Goal: Information Seeking & Learning: Learn about a topic

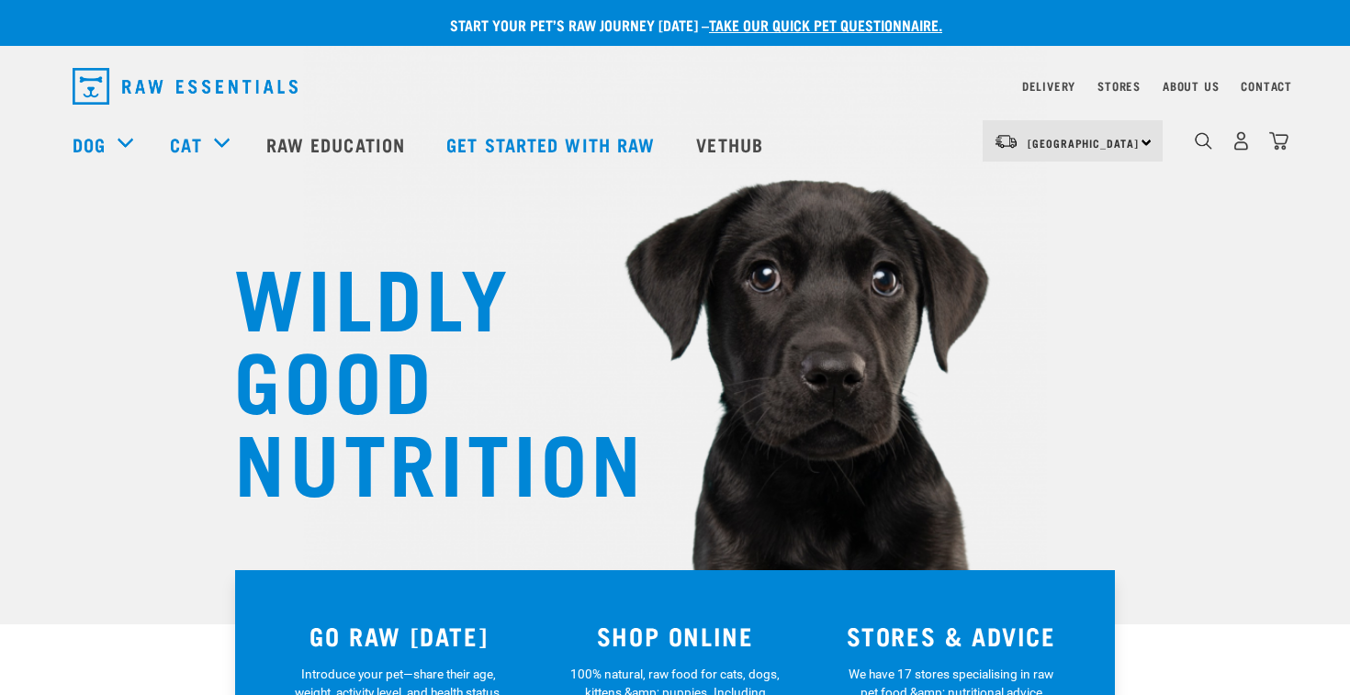
click at [32, 403] on div "WILDLY GOOD NUTRITION" at bounding box center [675, 312] width 1350 height 624
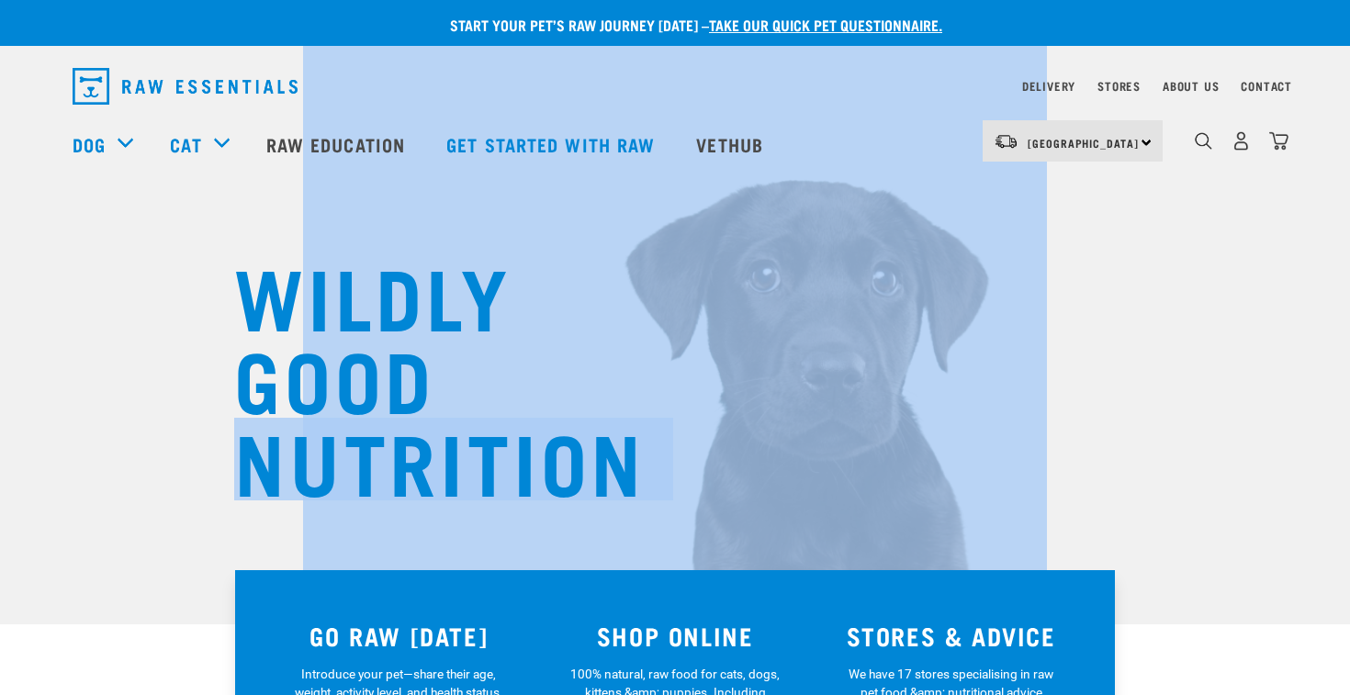
click at [32, 403] on div "WILDLY GOOD NUTRITION" at bounding box center [675, 312] width 1350 height 624
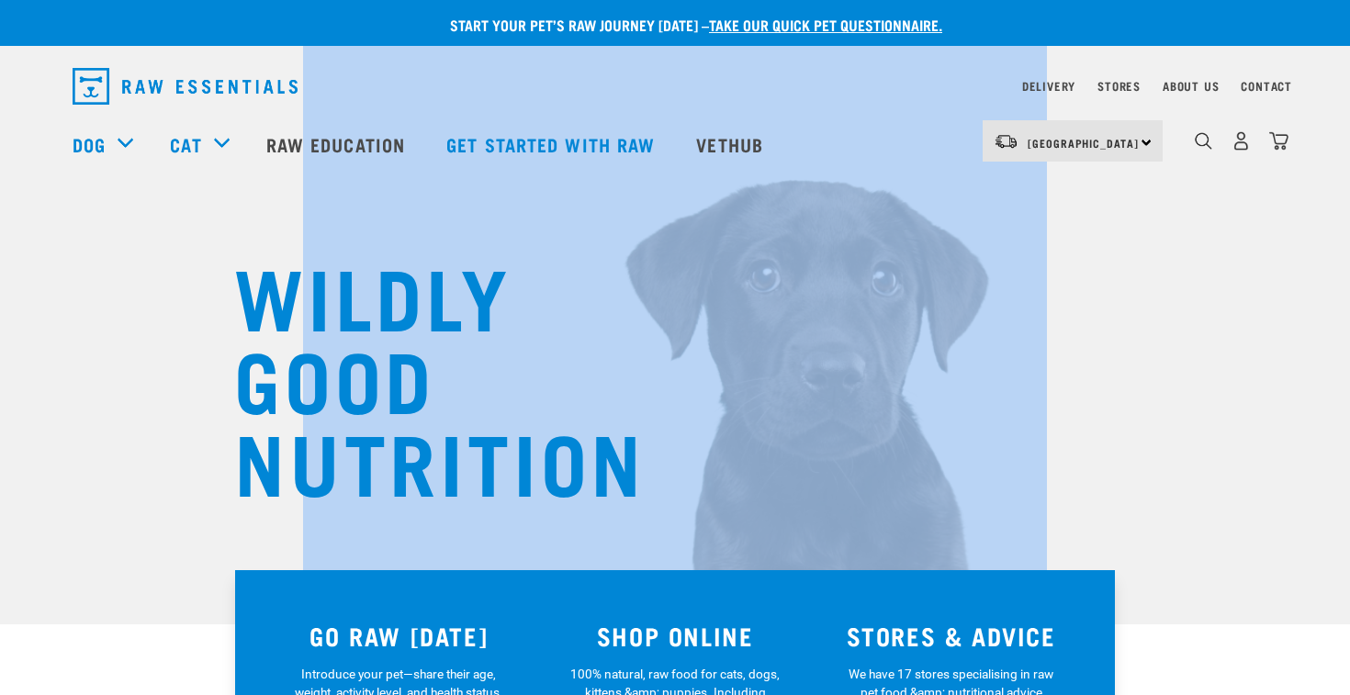
click at [32, 403] on div "WILDLY GOOD NUTRITION" at bounding box center [675, 312] width 1350 height 624
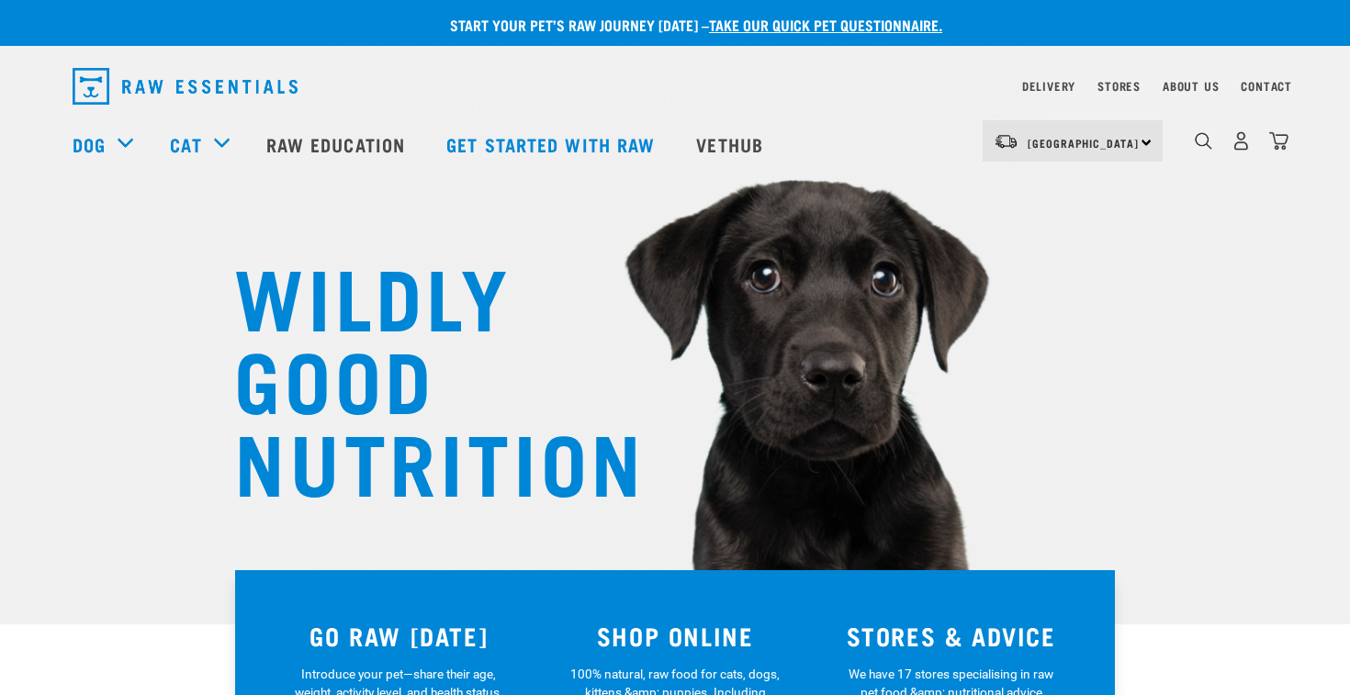
click at [275, 409] on h1 "WILDLY GOOD NUTRITION" at bounding box center [417, 376] width 367 height 248
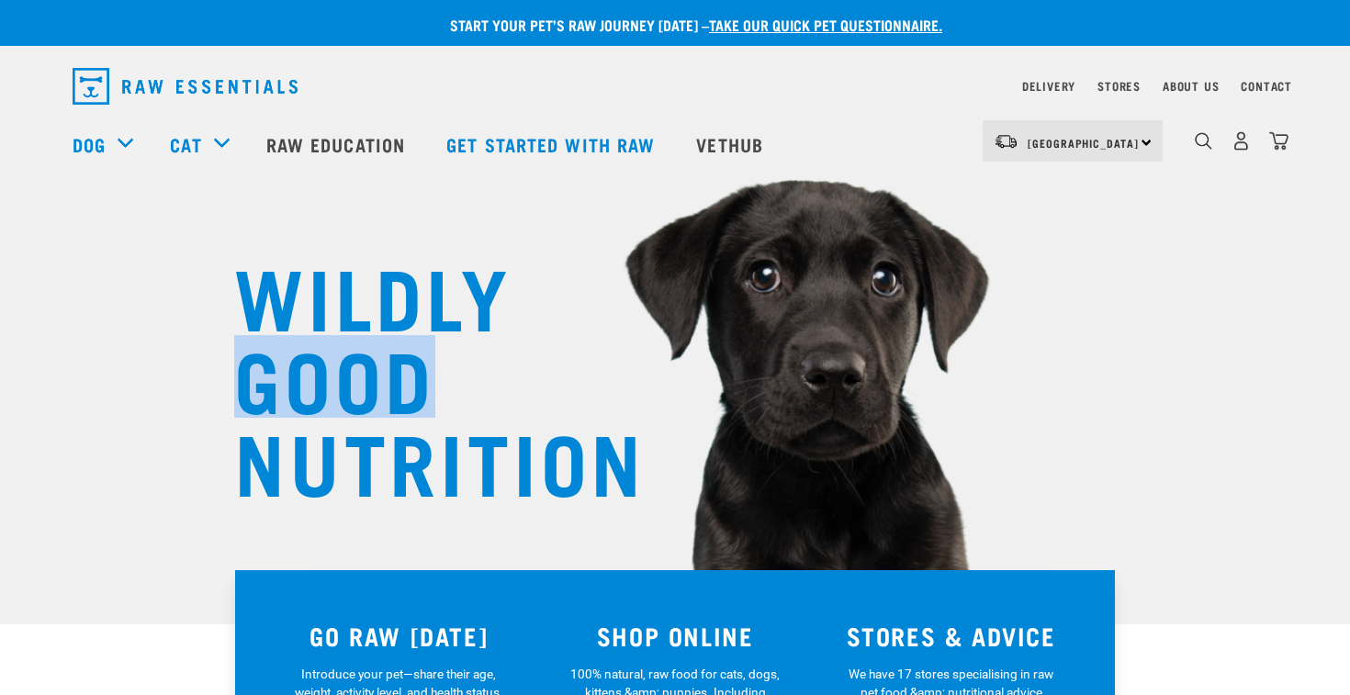
click at [275, 409] on h1 "WILDLY GOOD NUTRITION" at bounding box center [417, 376] width 367 height 248
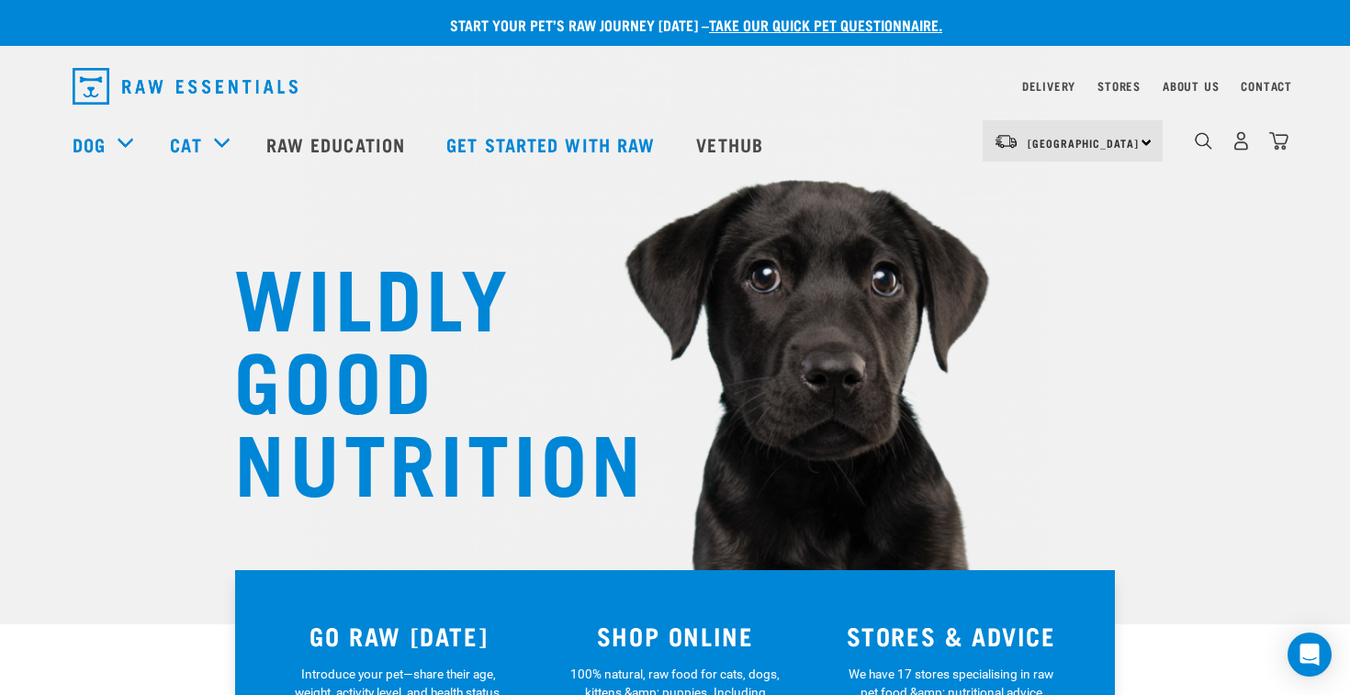
click at [257, 277] on h1 "WILDLY GOOD NUTRITION" at bounding box center [417, 376] width 367 height 248
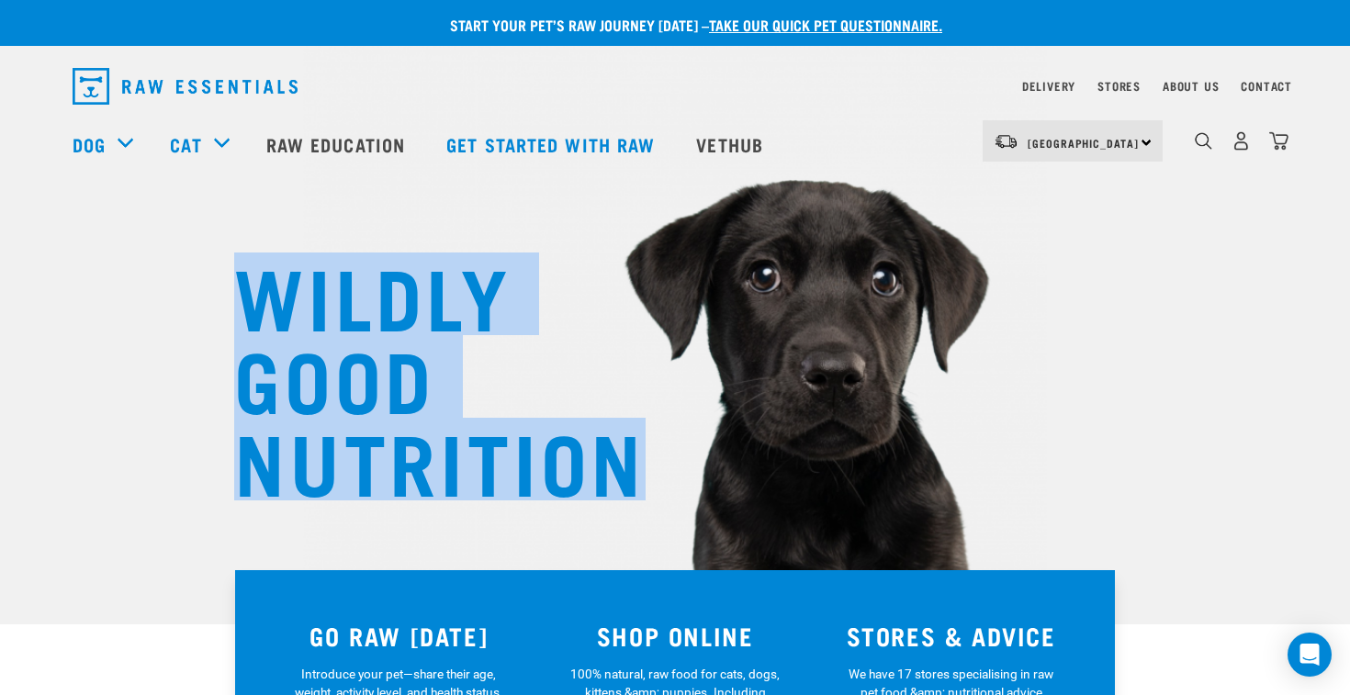
drag, startPoint x: 241, startPoint y: 278, endPoint x: 634, endPoint y: 461, distance: 433.4
click at [601, 461] on h1 "WILDLY GOOD NUTRITION" at bounding box center [417, 376] width 367 height 248
drag, startPoint x: 634, startPoint y: 461, endPoint x: 242, endPoint y: 264, distance: 438.5
click at [242, 264] on h1 "WILDLY GOOD NUTRITION" at bounding box center [417, 376] width 367 height 248
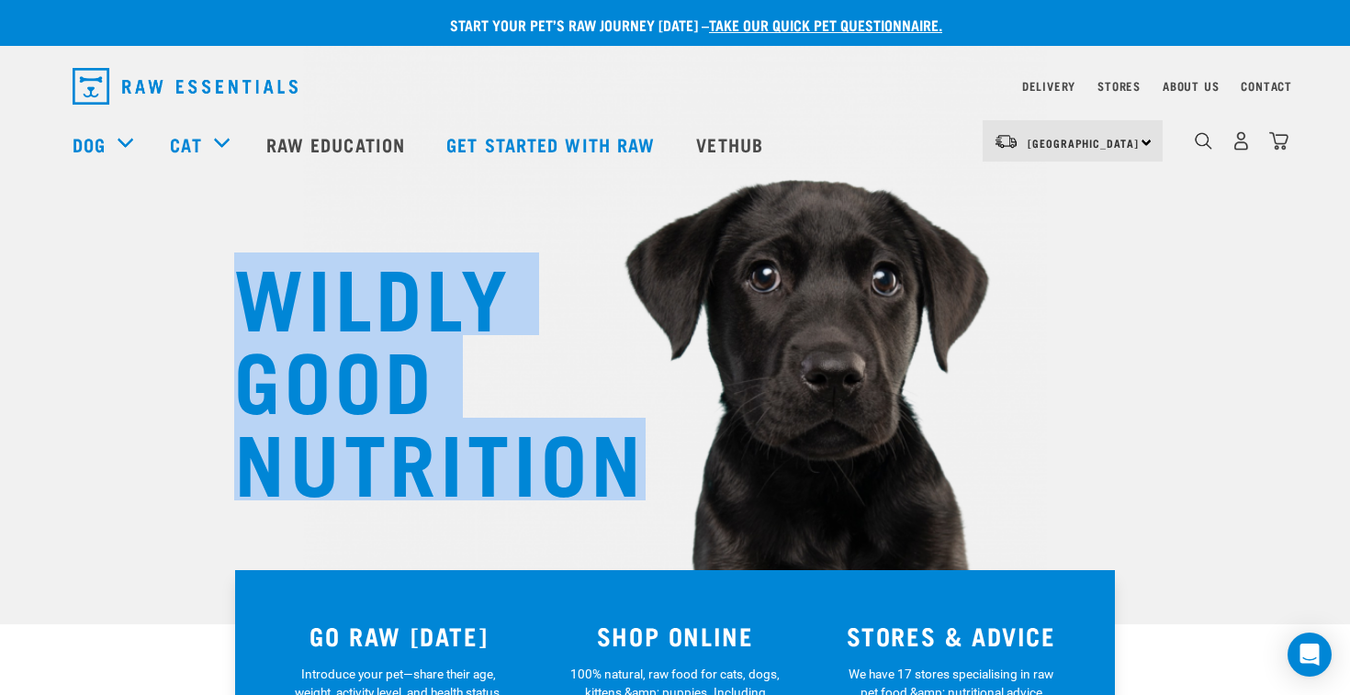
click at [242, 265] on h1 "WILDLY GOOD NUTRITION" at bounding box center [417, 376] width 367 height 248
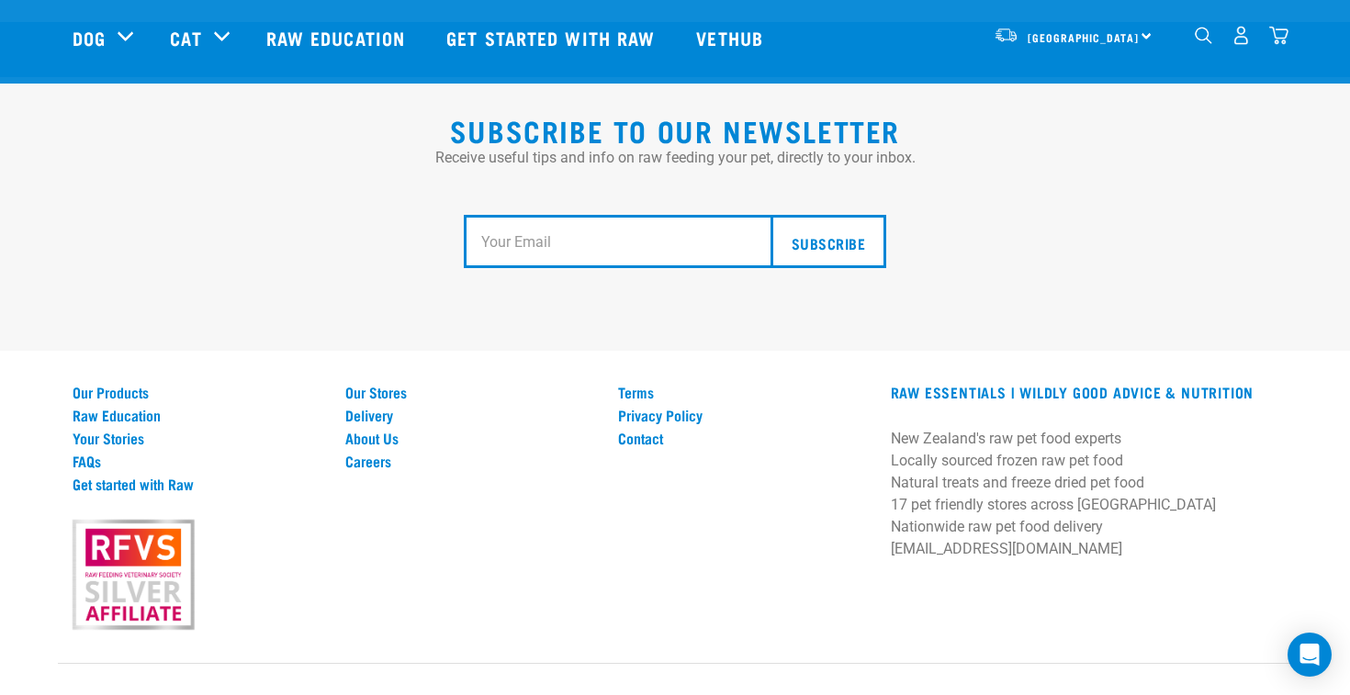
scroll to position [3420, 0]
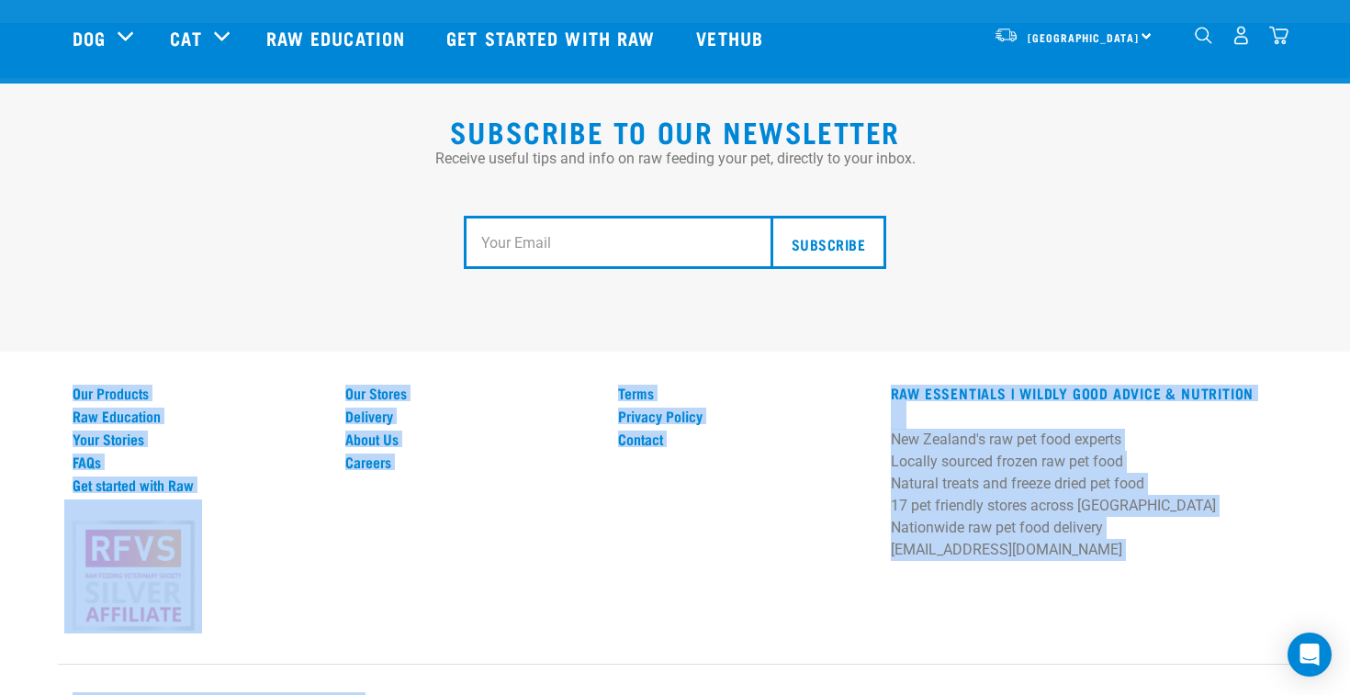
drag, startPoint x: 39, startPoint y: 357, endPoint x: 623, endPoint y: 707, distance: 680.7
drag, startPoint x: 568, startPoint y: 677, endPoint x: 73, endPoint y: 218, distance: 675.7
click at [73, 218] on div "Subscribe to our Newsletter Receive useful tips and info on raw feeding your pe…" at bounding box center [675, 379] width 1350 height 712
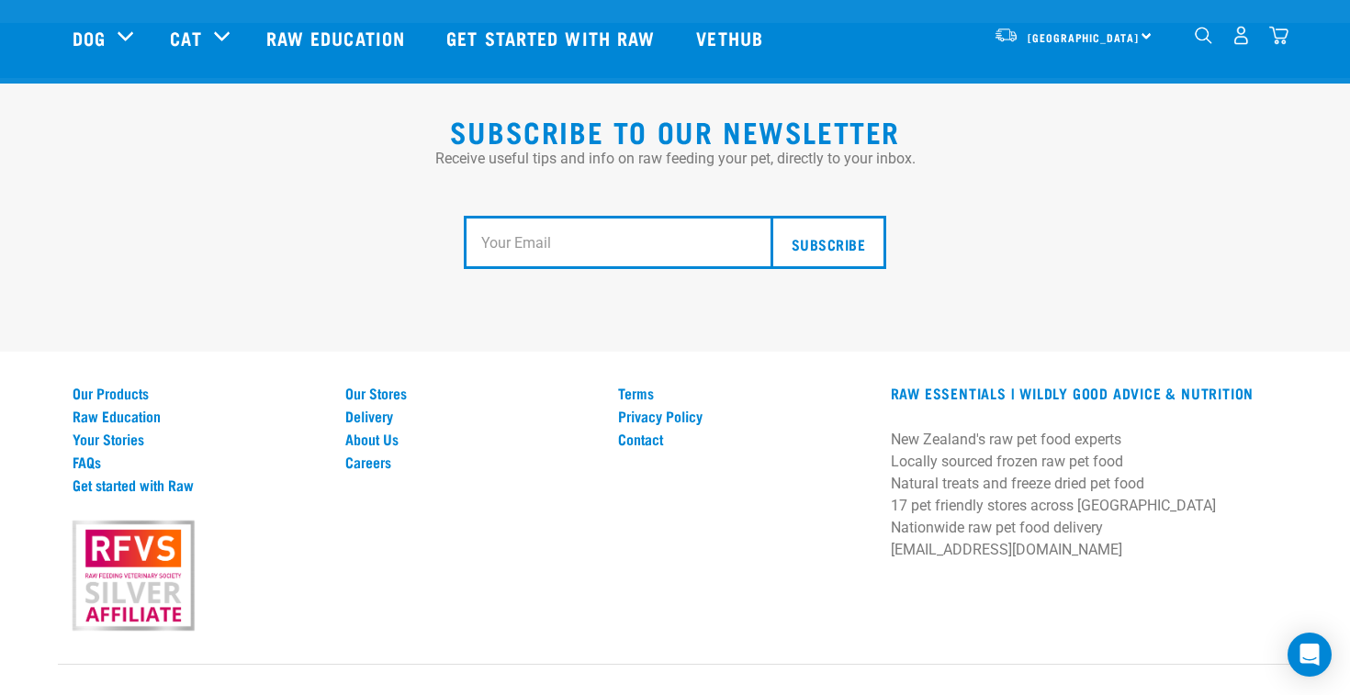
click at [73, 218] on div "Subscribe" at bounding box center [675, 242] width 1205 height 145
drag, startPoint x: 73, startPoint y: 218, endPoint x: 765, endPoint y: 668, distance: 825.6
click at [765, 668] on div "Subscribe to our Newsletter Receive useful tips and info on raw feeding your pe…" at bounding box center [675, 379] width 1350 height 712
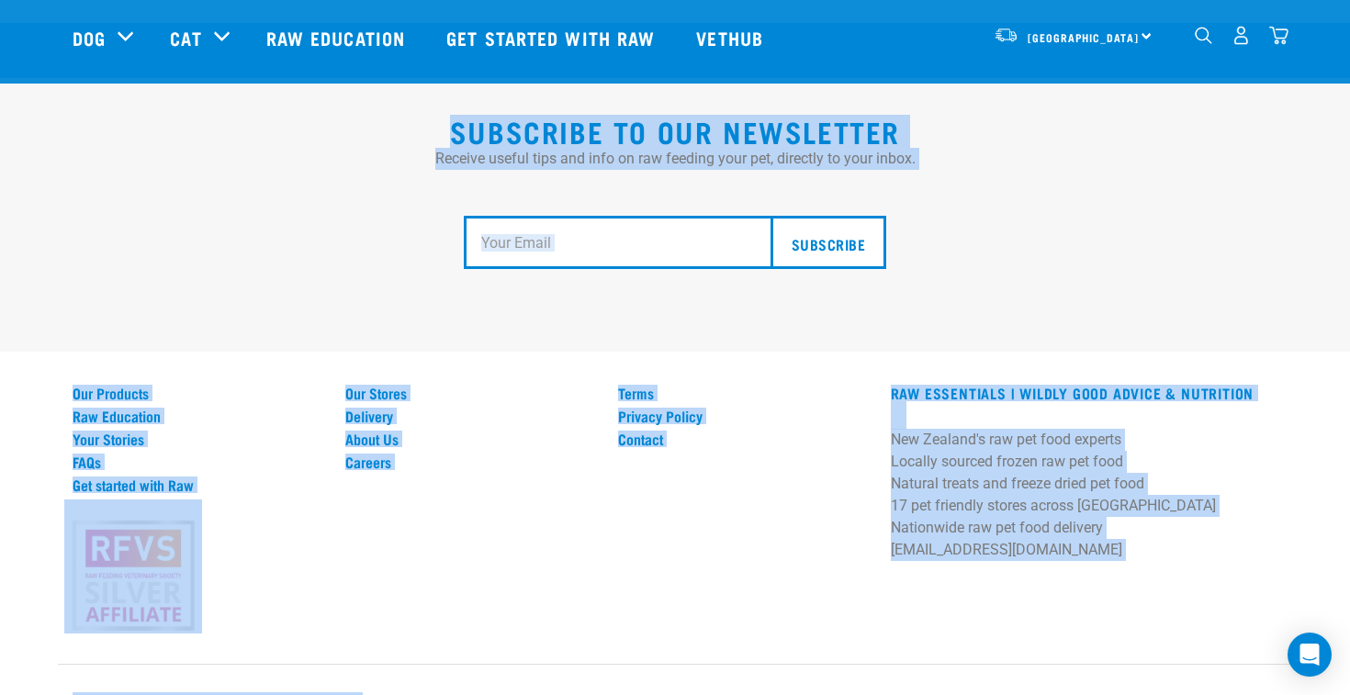
drag, startPoint x: 765, startPoint y: 668, endPoint x: 439, endPoint y: 97, distance: 656.8
click at [439, 97] on div "Subscribe to our Newsletter Receive useful tips and info on raw feeding your pe…" at bounding box center [675, 379] width 1350 height 712
click at [439, 115] on h2 "Subscribe to our Newsletter" at bounding box center [675, 131] width 1205 height 33
drag, startPoint x: 439, startPoint y: 91, endPoint x: 1033, endPoint y: 769, distance: 901.8
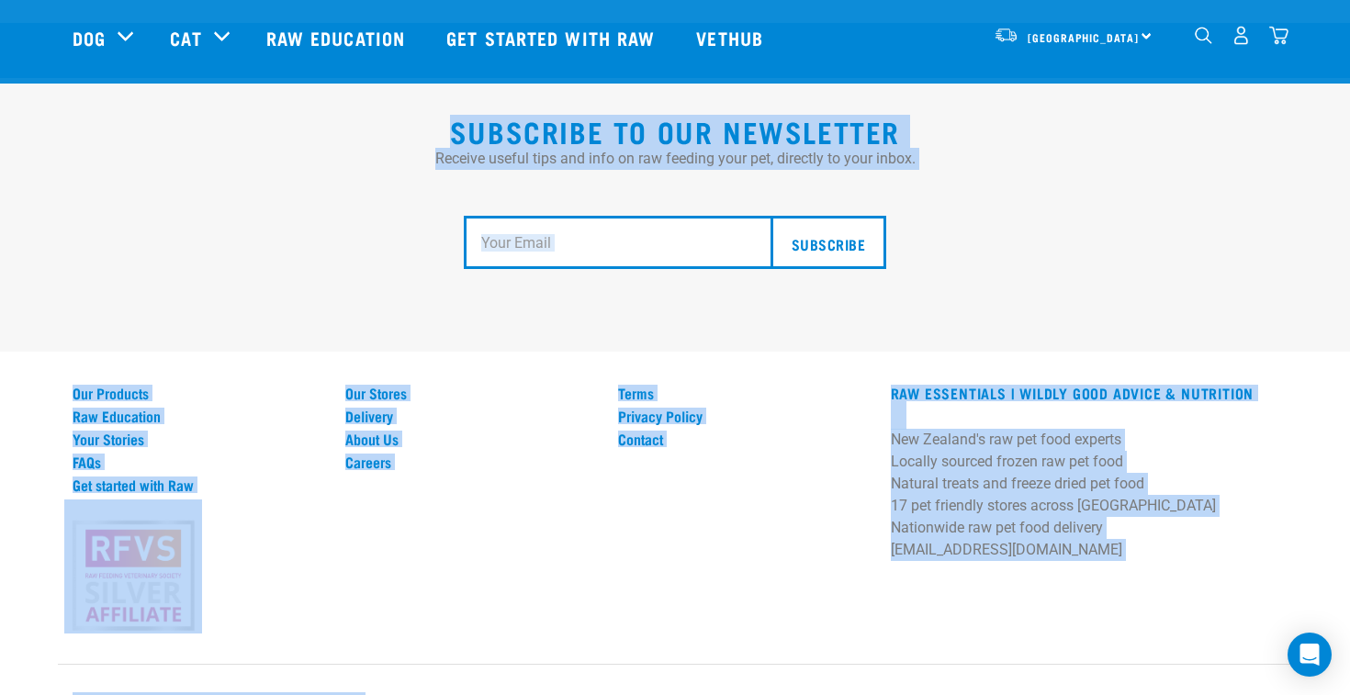
click at [844, 634] on div "Subscribe to our Newsletter Receive useful tips and info on raw feeding your pe…" at bounding box center [675, 379] width 1350 height 712
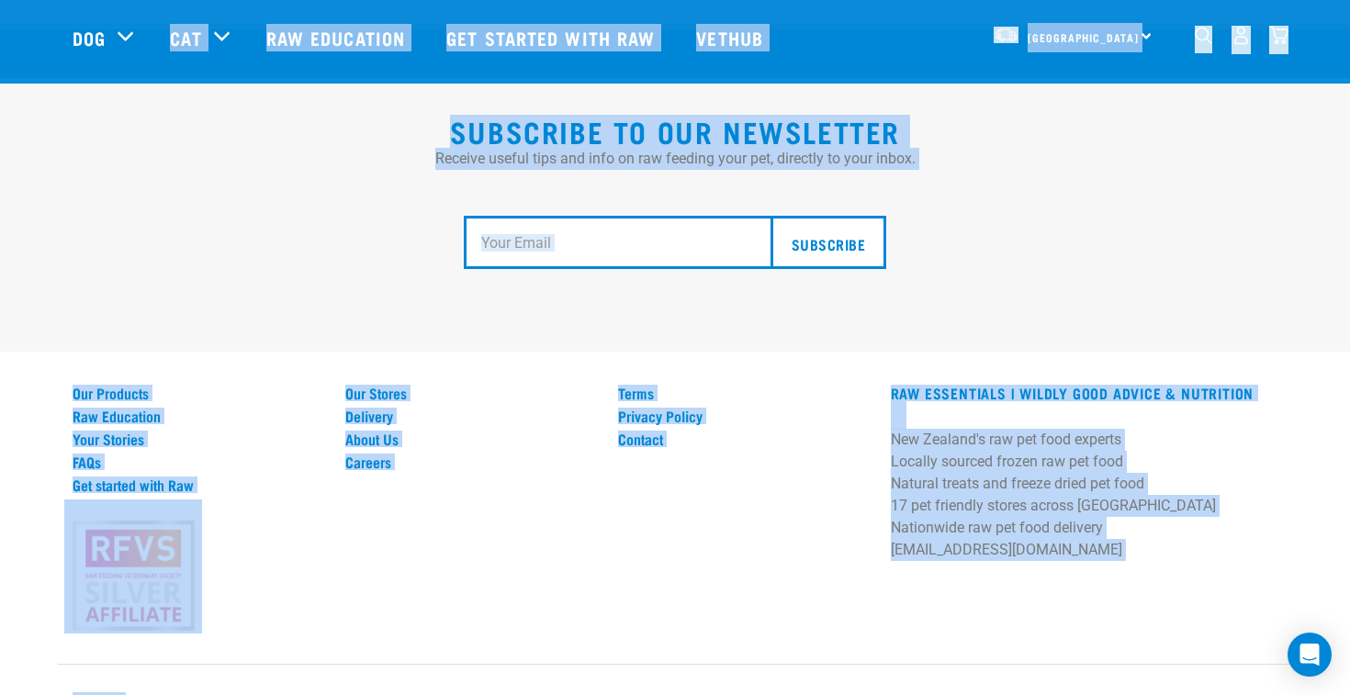
drag, startPoint x: 844, startPoint y: 634, endPoint x: 12, endPoint y: 48, distance: 1017.4
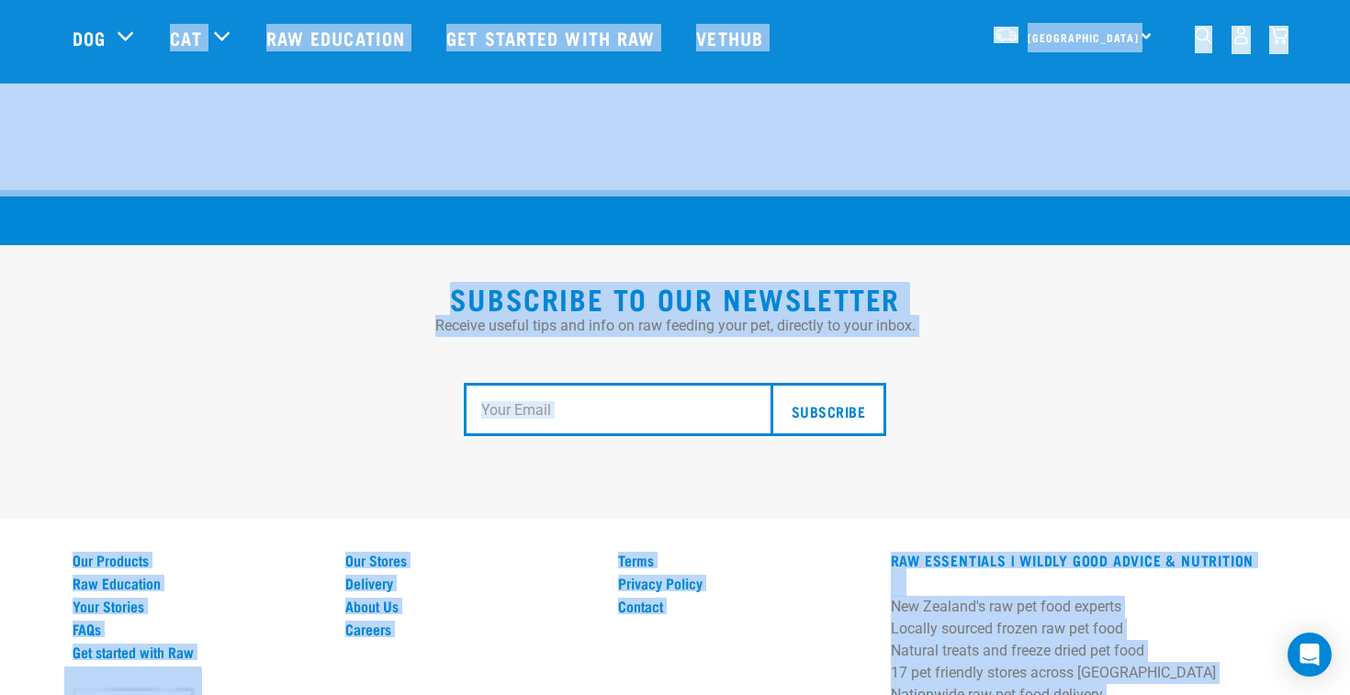
scroll to position [3203, 0]
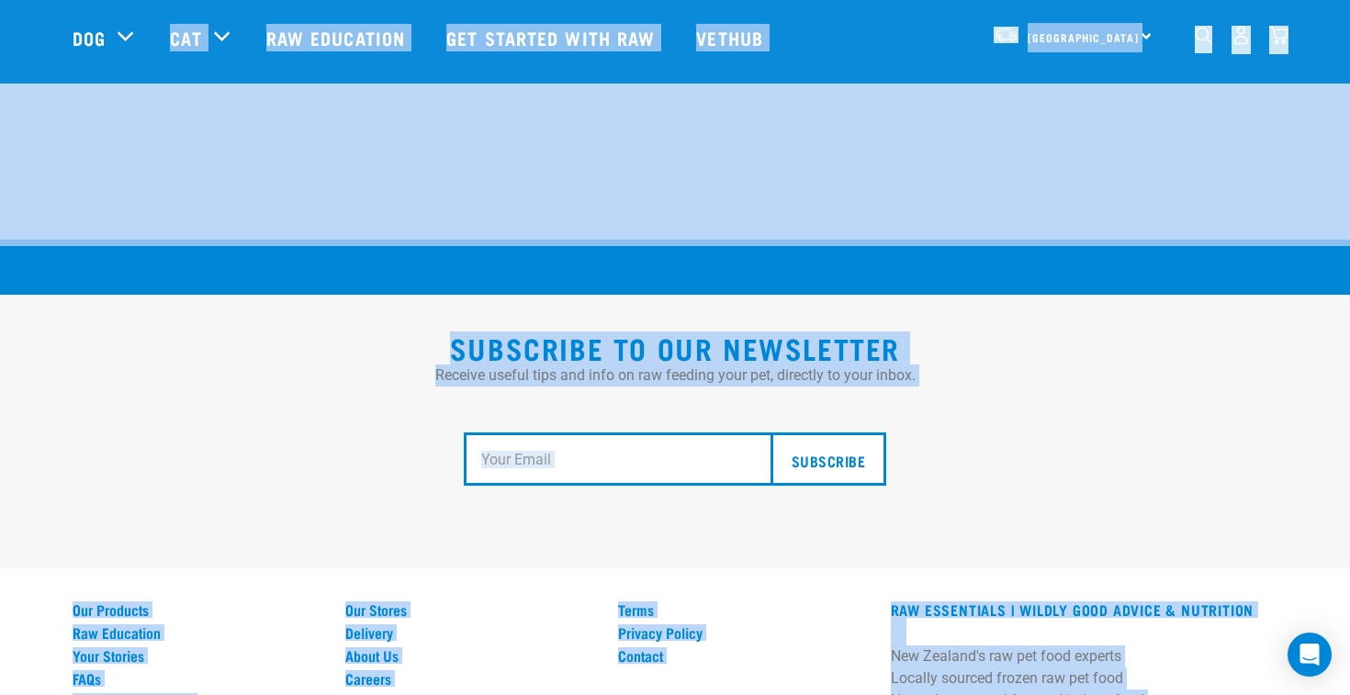
click at [61, 331] on div "Subscribe to our Newsletter Receive useful tips and info on raw feeding your pe…" at bounding box center [675, 431] width 1234 height 200
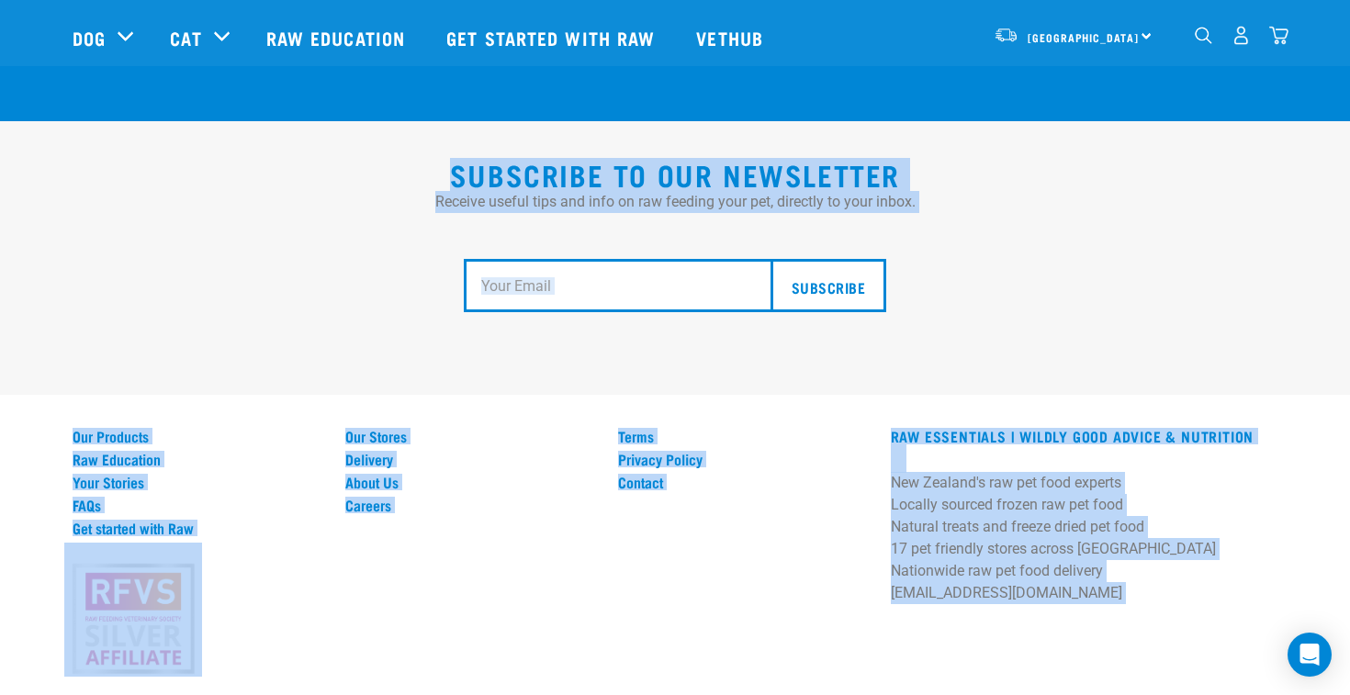
scroll to position [3420, 0]
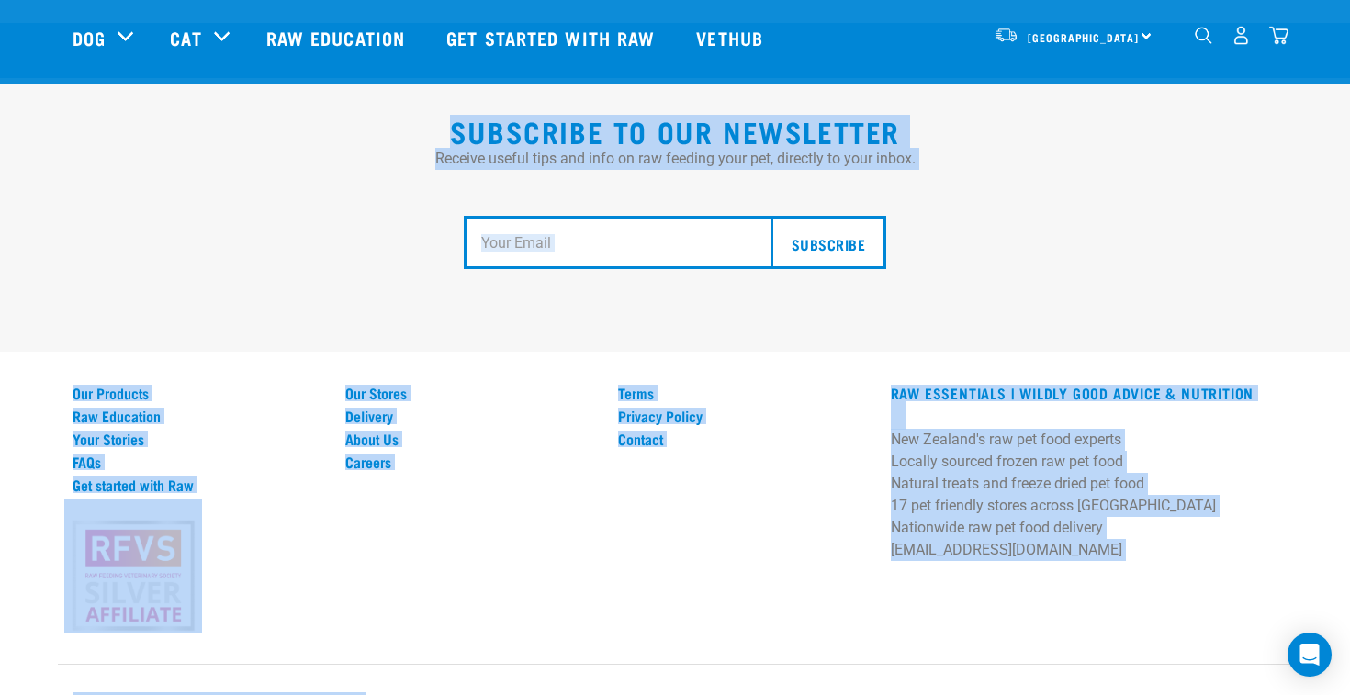
drag, startPoint x: 27, startPoint y: 290, endPoint x: 1073, endPoint y: 769, distance: 1151.2
drag, startPoint x: 940, startPoint y: 667, endPoint x: 54, endPoint y: 82, distance: 1061.7
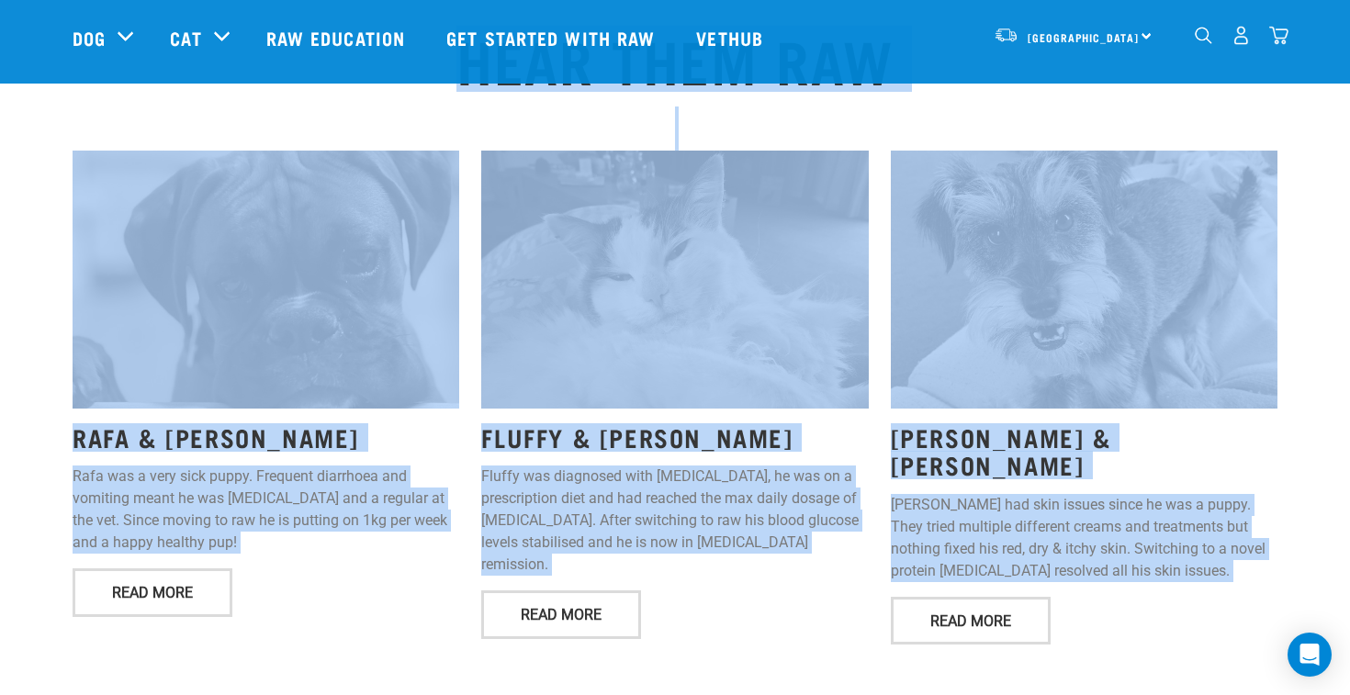
scroll to position [2273, 0]
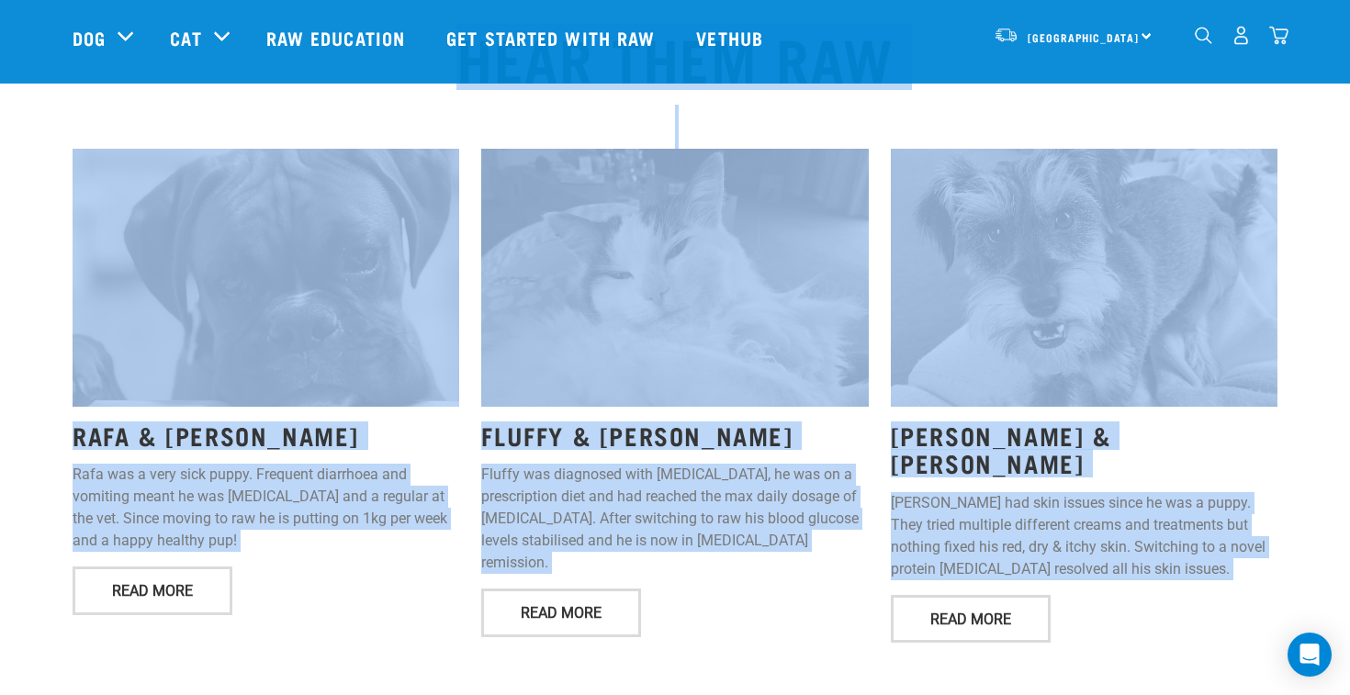
click at [39, 159] on div "HEAR THEM RAW RAFA & [PERSON_NAME] was a very sick puppy. Frequent diarrhoea an…" at bounding box center [675, 320] width 1350 height 652
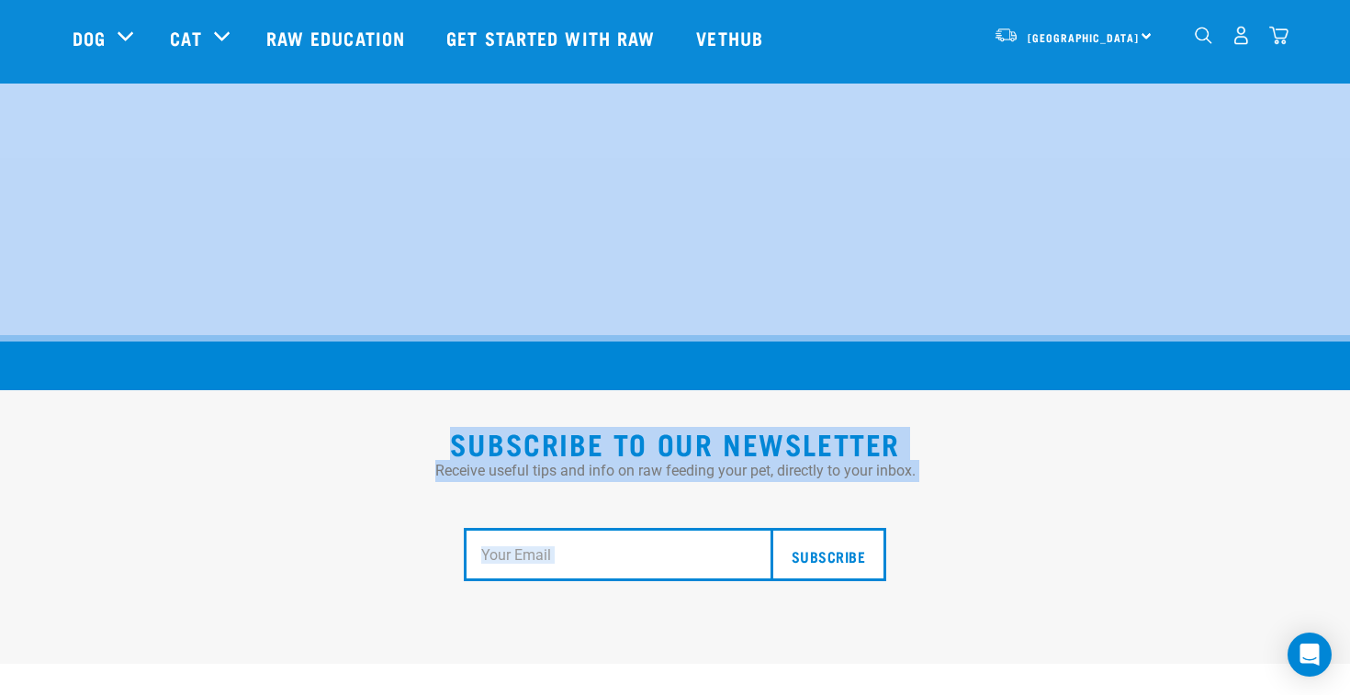
scroll to position [3420, 0]
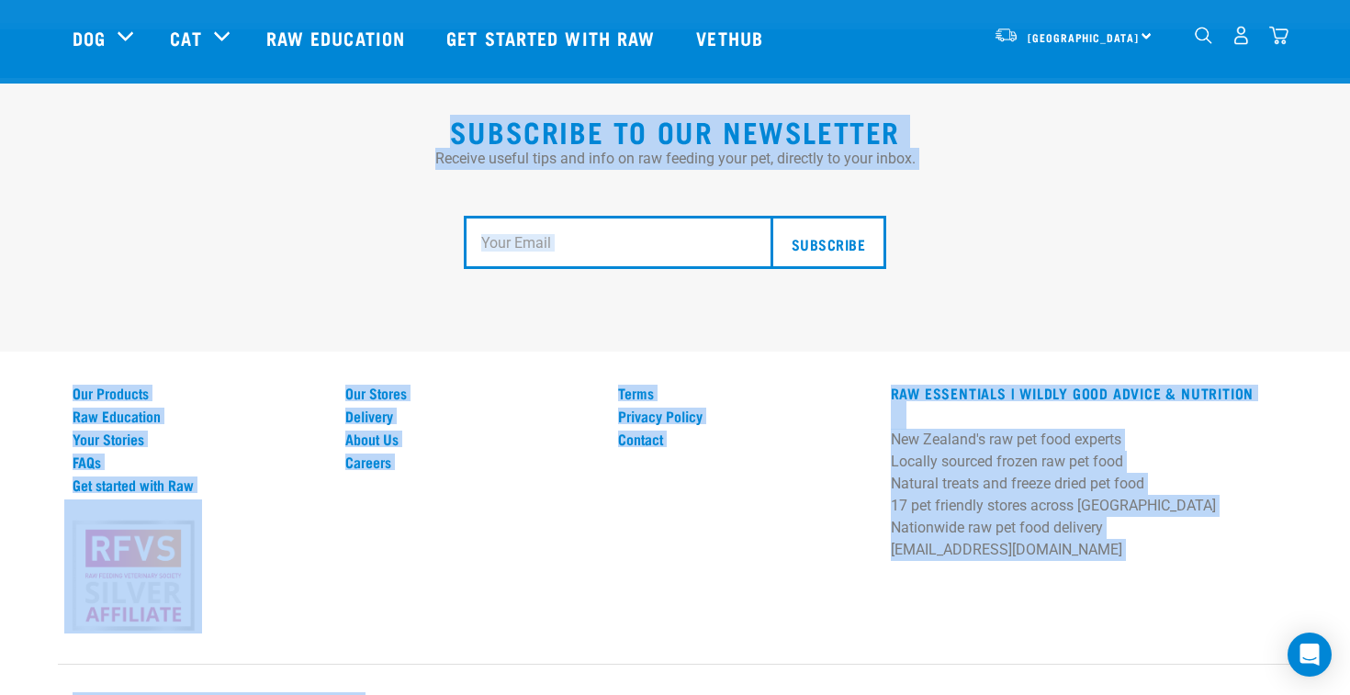
drag, startPoint x: 12, startPoint y: 145, endPoint x: 1301, endPoint y: 769, distance: 1432.3
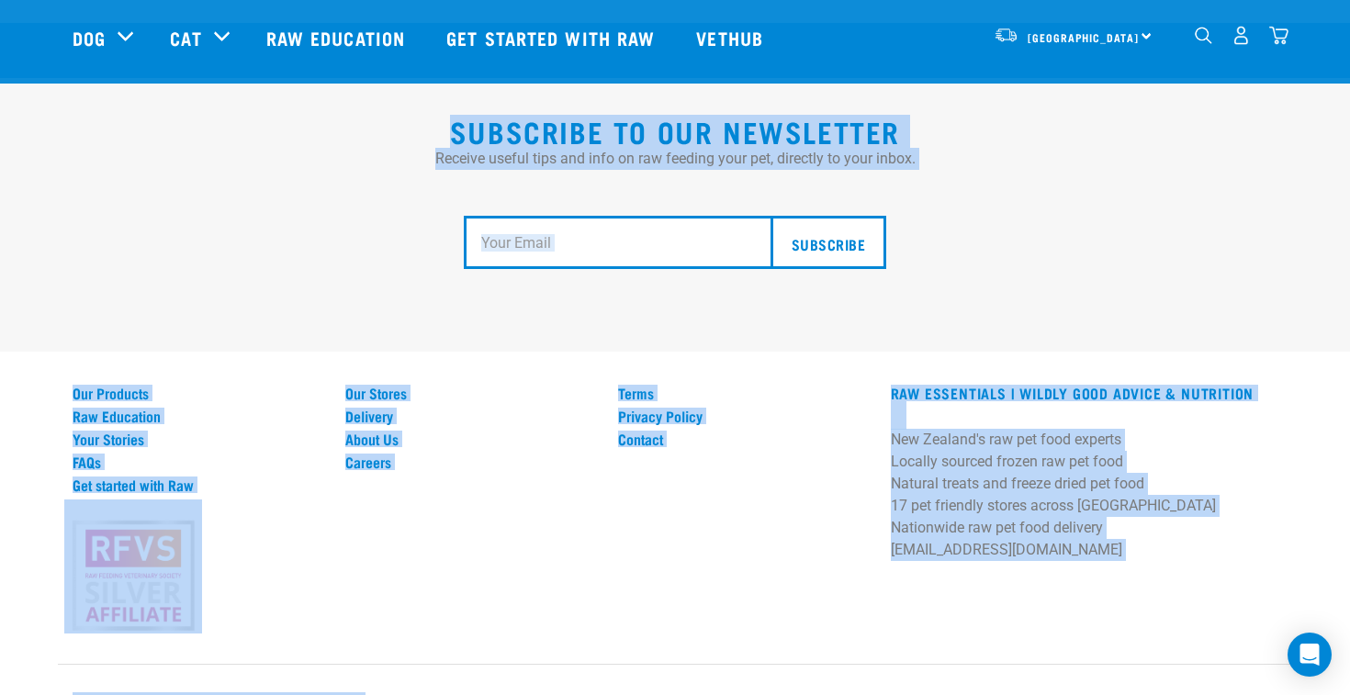
drag, startPoint x: 819, startPoint y: 671, endPoint x: 21, endPoint y: 92, distance: 986.0
click at [21, 92] on div "Subscribe to our Newsletter Receive useful tips and info on raw feeding your pe…" at bounding box center [675, 379] width 1350 height 712
click at [21, 92] on div "Subscribe to our Newsletter Receive useful tips and info on raw feeding your pe…" at bounding box center [675, 215] width 1350 height 274
drag, startPoint x: 21, startPoint y: 92, endPoint x: 921, endPoint y: 701, distance: 1086.4
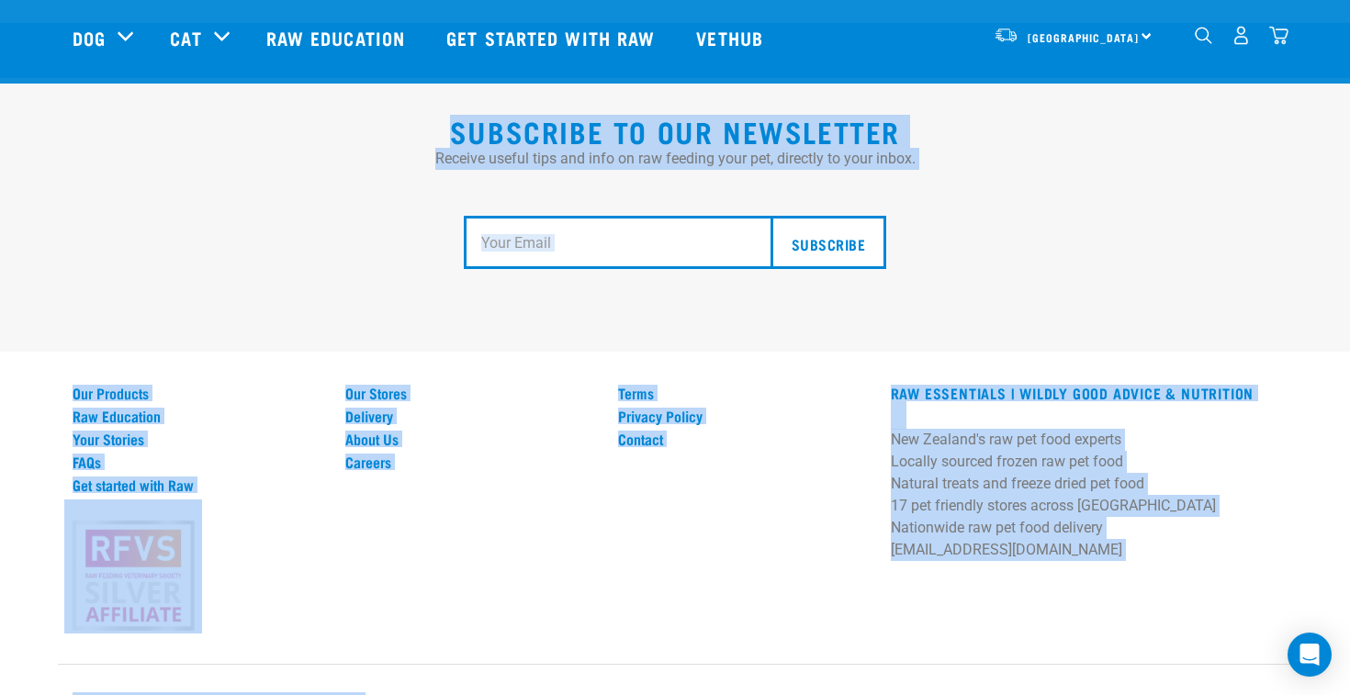
click at [897, 643] on div "Subscribe to our Newsletter Receive useful tips and info on raw feeding your pe…" at bounding box center [675, 379] width 1350 height 712
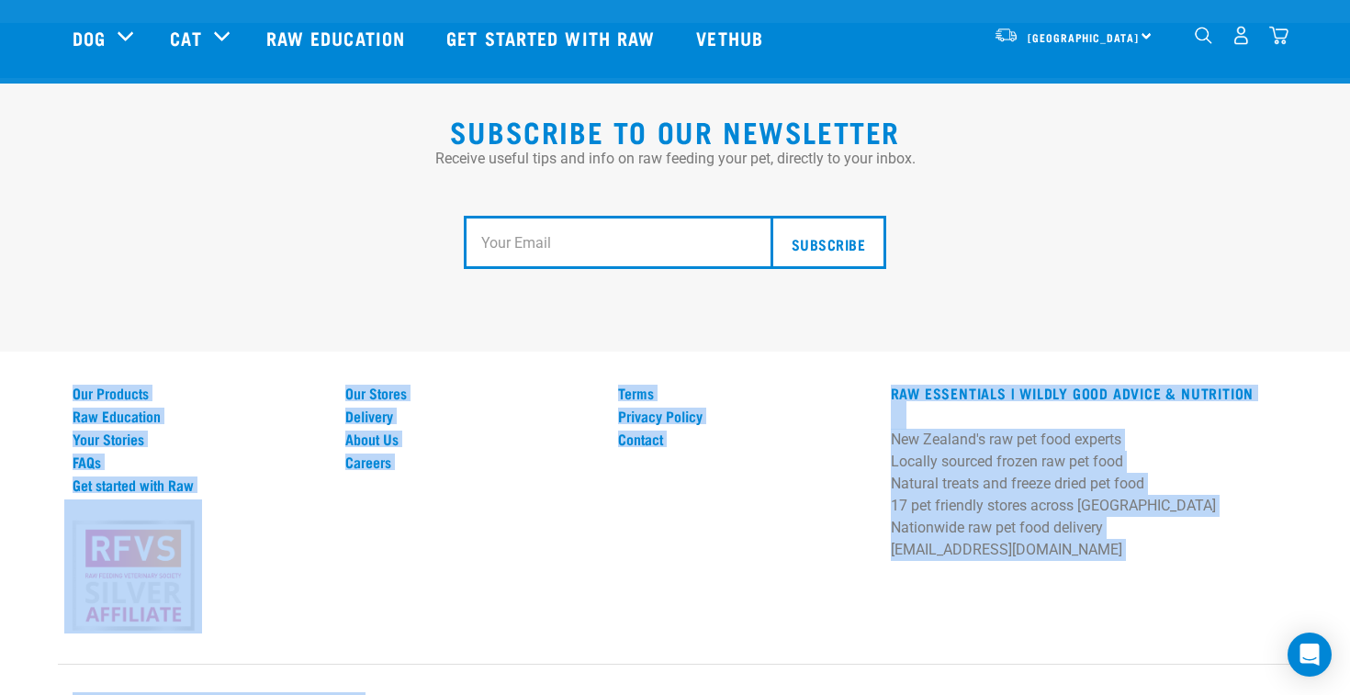
drag, startPoint x: 163, startPoint y: 290, endPoint x: 1013, endPoint y: 769, distance: 975.2
drag, startPoint x: 882, startPoint y: 664, endPoint x: 185, endPoint y: 209, distance: 832.0
click at [185, 209] on div "Subscribe to our Newsletter Receive useful tips and info on raw feeding your pe…" at bounding box center [675, 379] width 1350 height 712
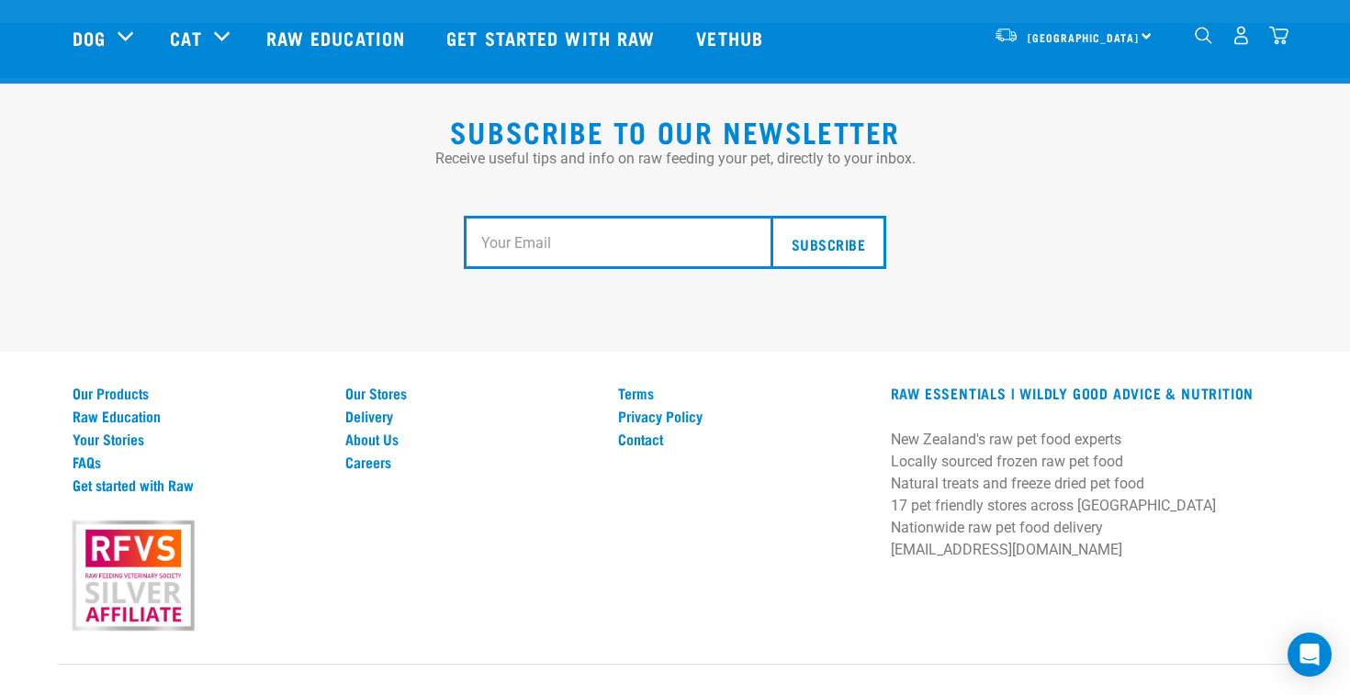
click at [185, 216] on form "Subscribe" at bounding box center [674, 242] width 1113 height 53
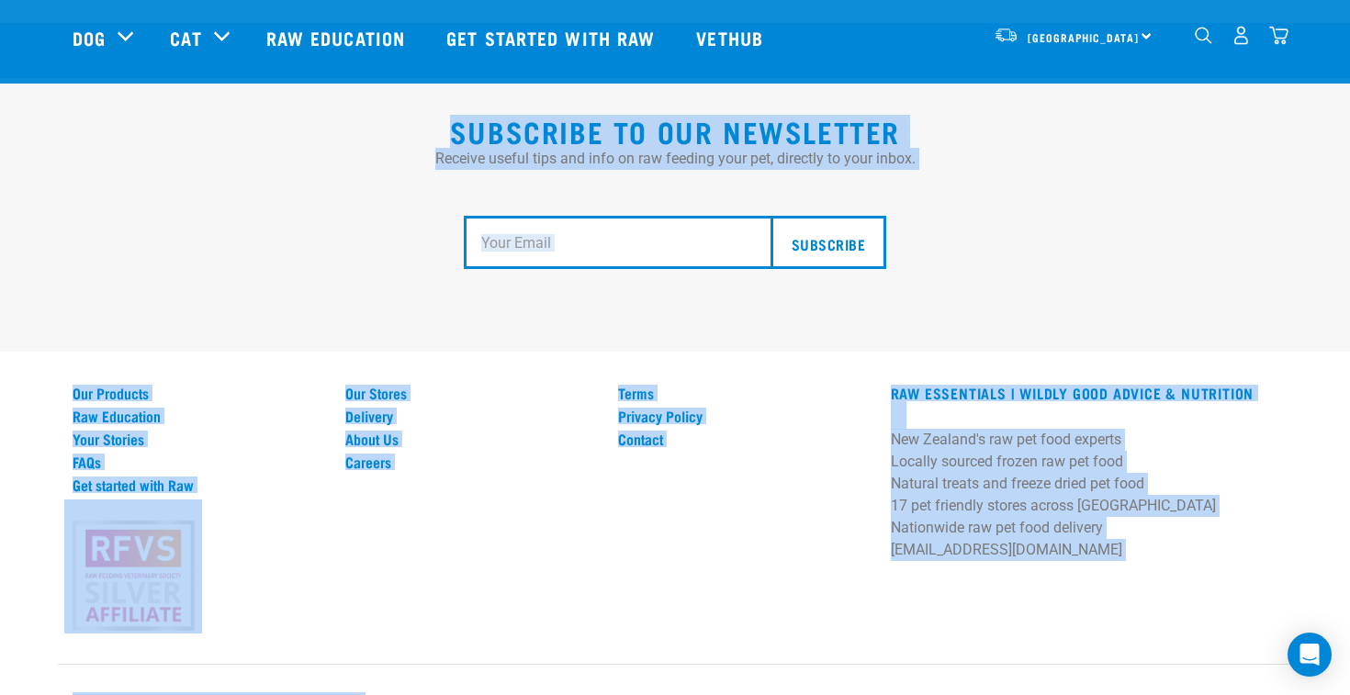
drag, startPoint x: 132, startPoint y: 159, endPoint x: 1072, endPoint y: 769, distance: 1121.1
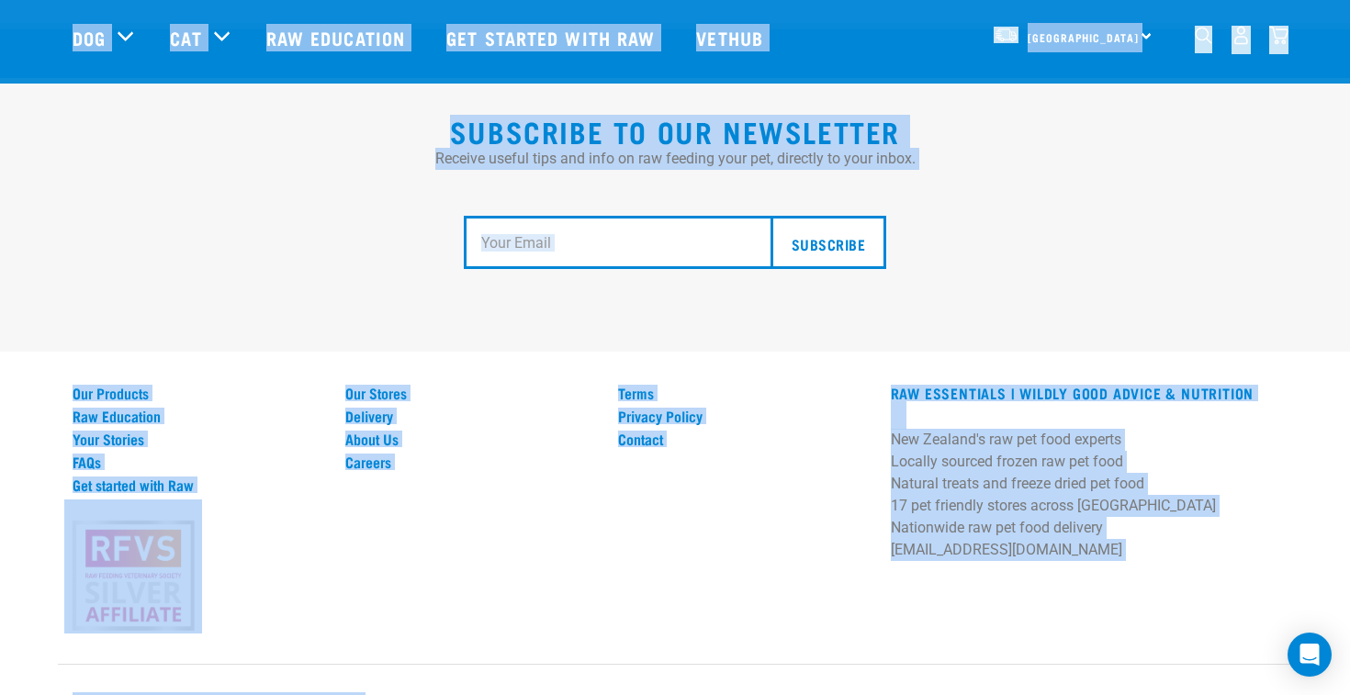
drag, startPoint x: 949, startPoint y: 669, endPoint x: 51, endPoint y: 29, distance: 1102.7
click at [23, 21] on nav "[GEOGRAPHIC_DATA] [GEOGRAPHIC_DATA] [GEOGRAPHIC_DATA] Dog Shop All Dog Rolls Cat" at bounding box center [675, 37] width 1350 height 73
drag, startPoint x: 6, startPoint y: 45, endPoint x: 1004, endPoint y: 701, distance: 1194.1
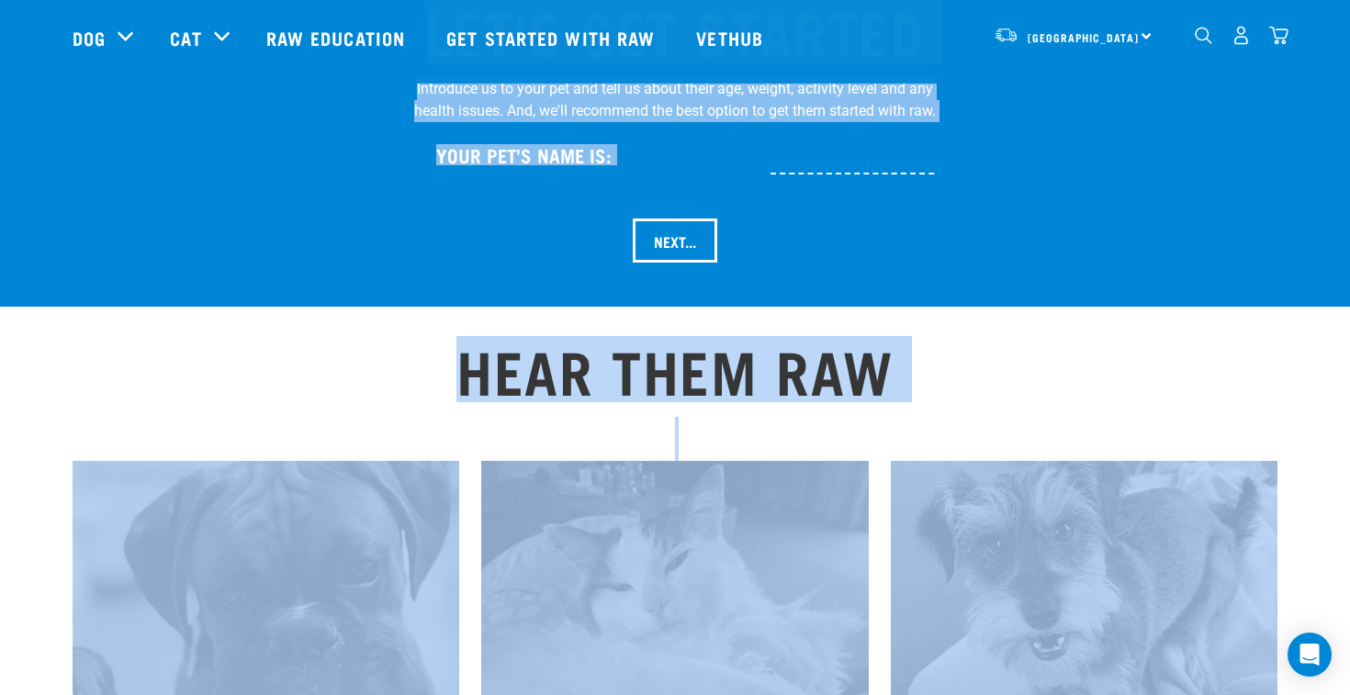
scroll to position [1954, 0]
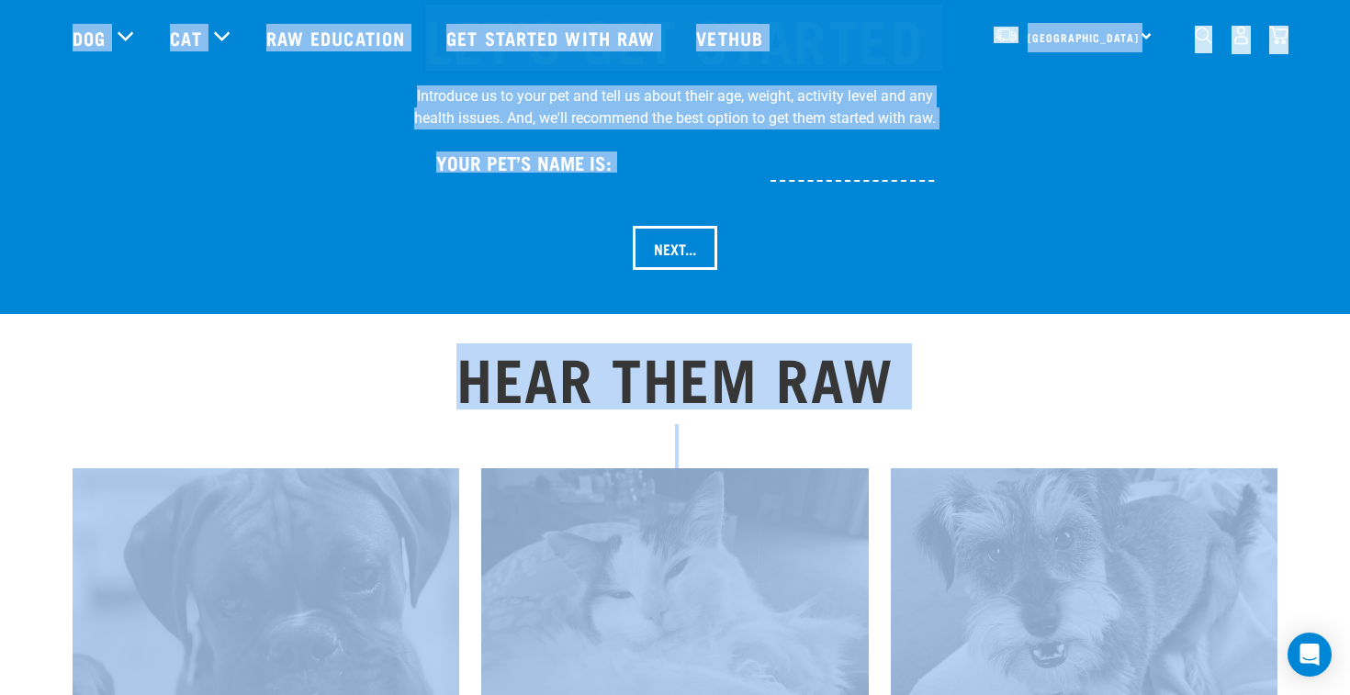
drag, startPoint x: 1004, startPoint y: 671, endPoint x: 29, endPoint y: 22, distance: 1170.6
click at [29, 22] on div "WILDLY GOOD NUTRITION Start your pet’s raw journey [DATE] – take our quick pet …" at bounding box center [675, 124] width 1350 height 4157
click at [29, 22] on nav "[GEOGRAPHIC_DATA] [GEOGRAPHIC_DATA] [GEOGRAPHIC_DATA] Dog Shop All Dog Rolls Cat" at bounding box center [675, 37] width 1350 height 73
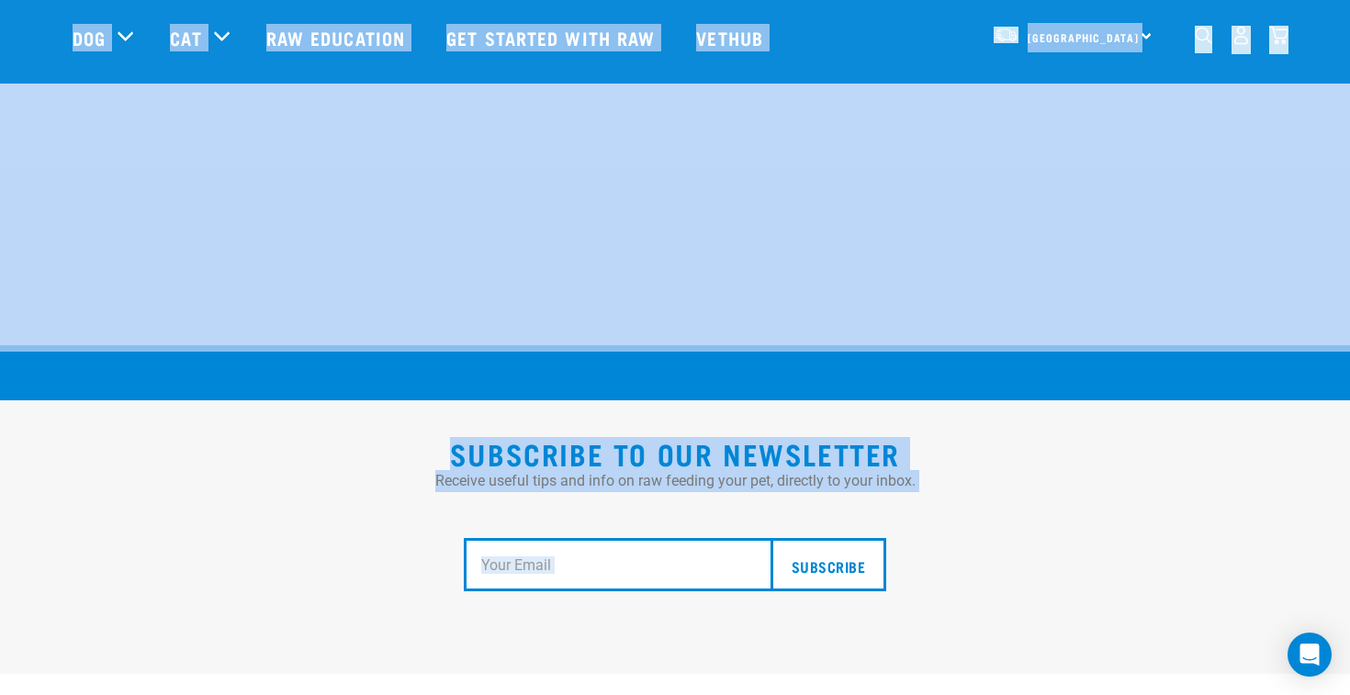
scroll to position [3420, 0]
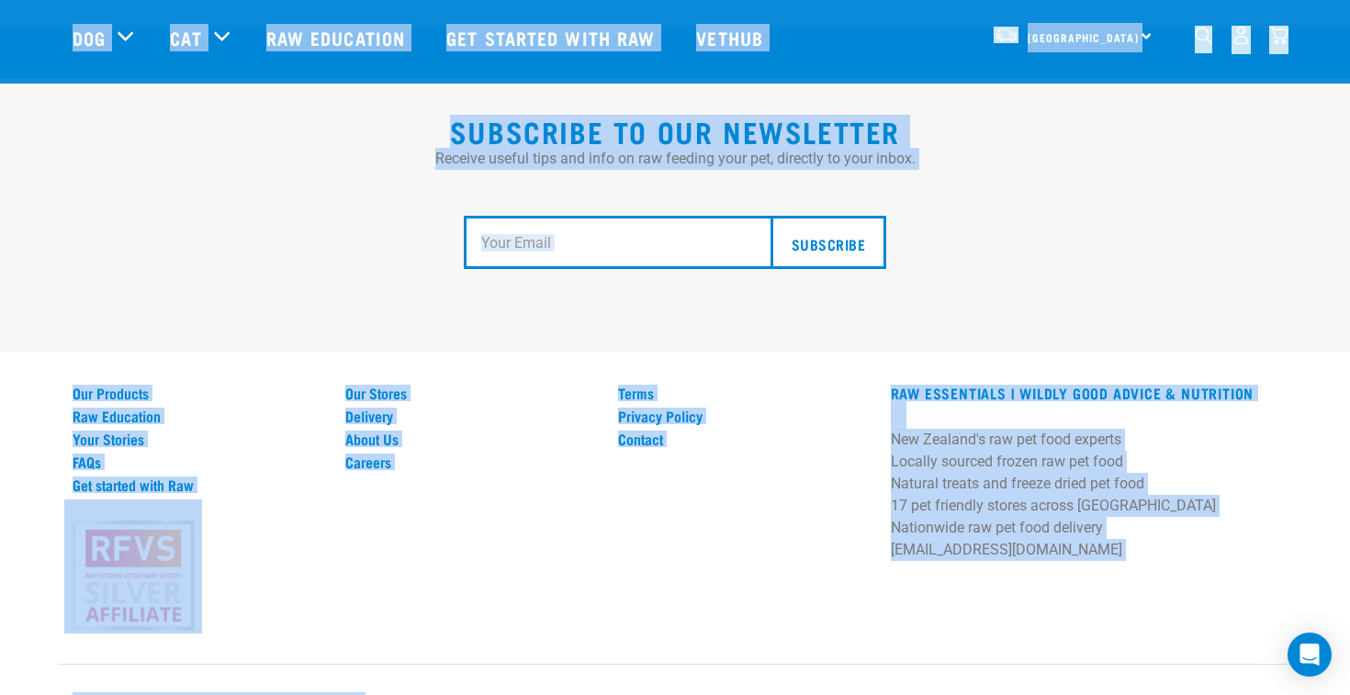
drag, startPoint x: 29, startPoint y: 22, endPoint x: 1098, endPoint y: 732, distance: 1282.9
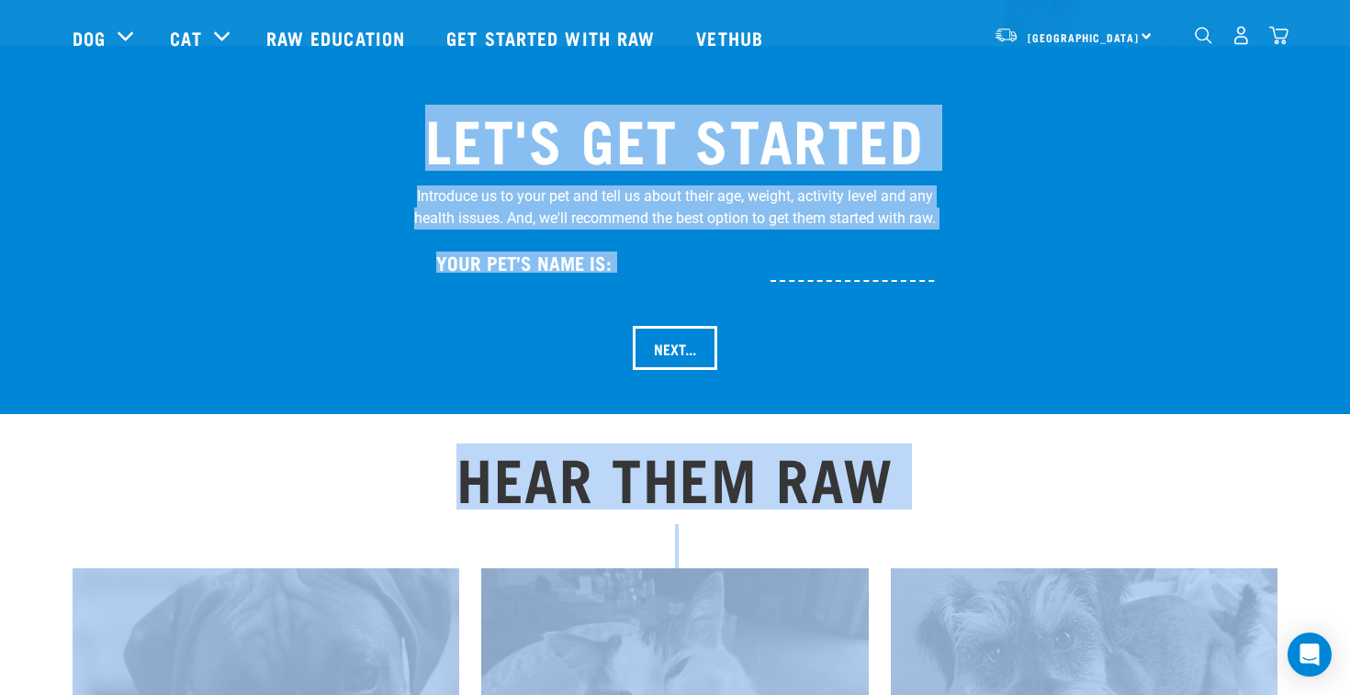
scroll to position [1811, 0]
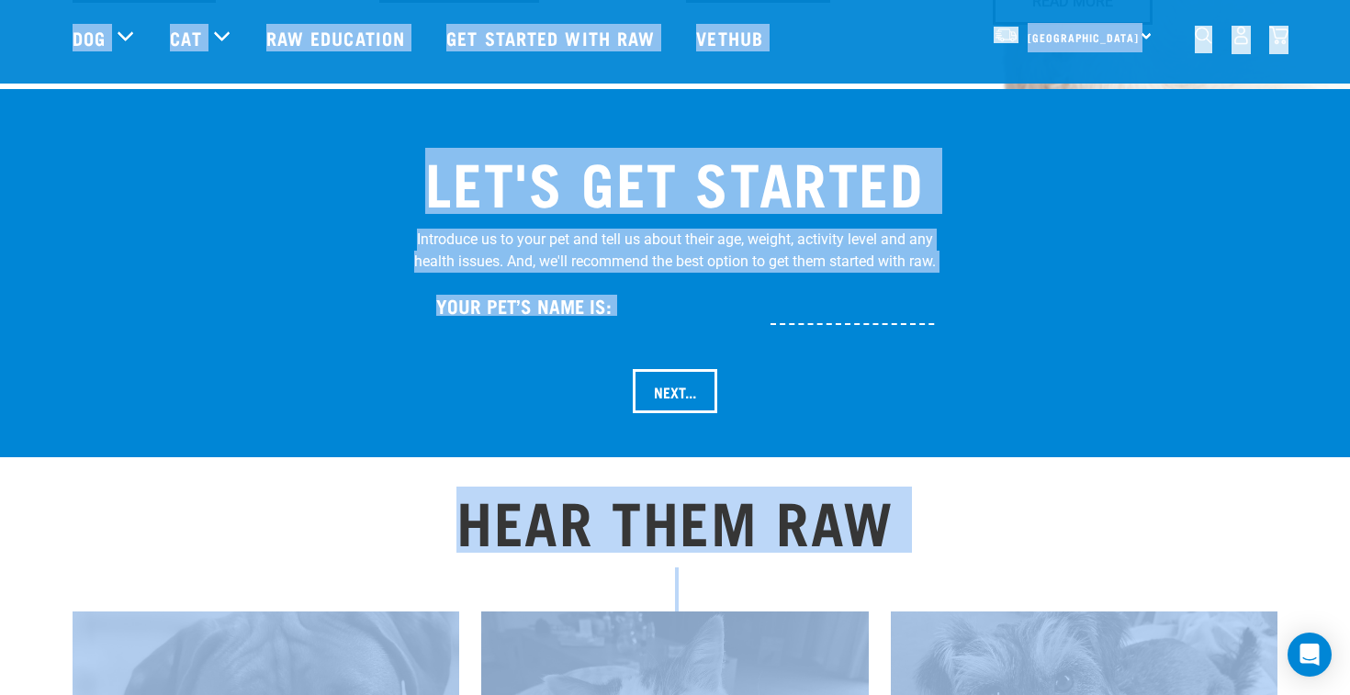
drag, startPoint x: 1056, startPoint y: 660, endPoint x: 62, endPoint y: 38, distance: 1172.4
click at [62, 38] on div "WILDLY GOOD NUTRITION Start your pet’s raw journey [DATE] – take our quick pet …" at bounding box center [675, 267] width 1350 height 4157
click at [41, 30] on nav "[GEOGRAPHIC_DATA] [GEOGRAPHIC_DATA] [GEOGRAPHIC_DATA] Dog Shop All Dog Rolls Cat" at bounding box center [675, 37] width 1350 height 73
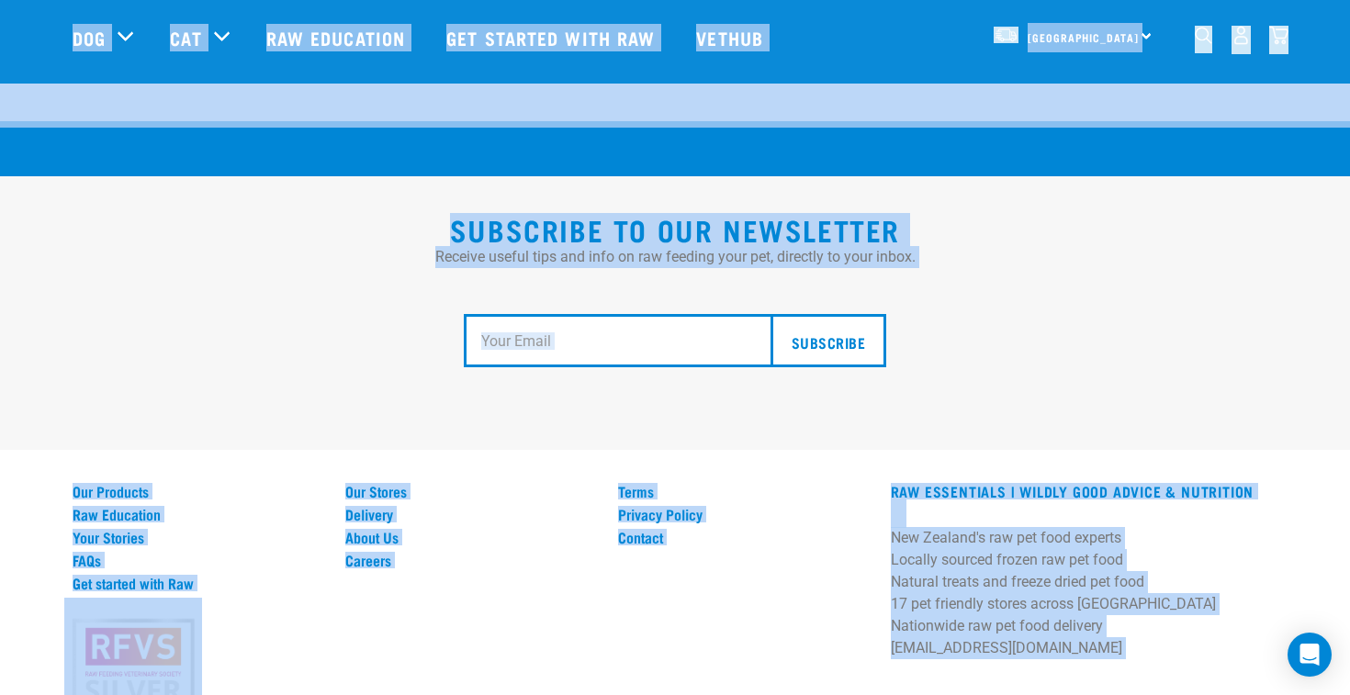
scroll to position [3420, 0]
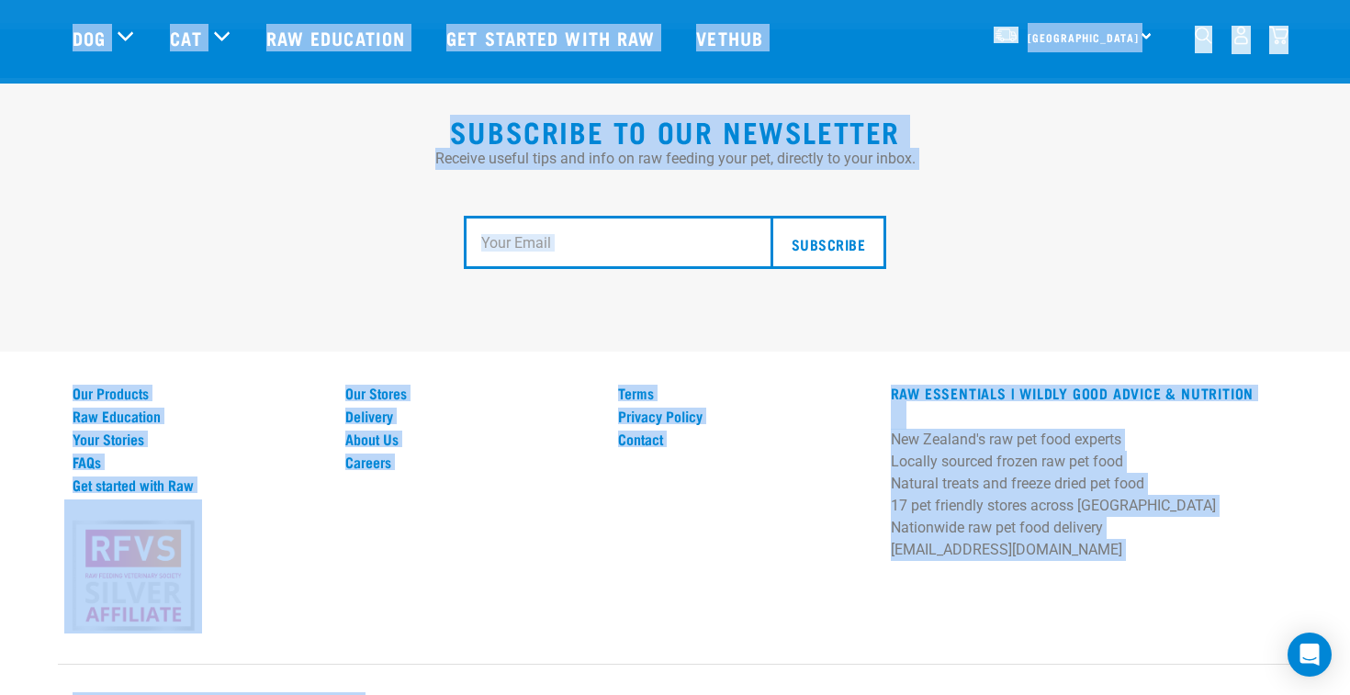
drag, startPoint x: 41, startPoint y: 30, endPoint x: 1051, endPoint y: 769, distance: 1251.5
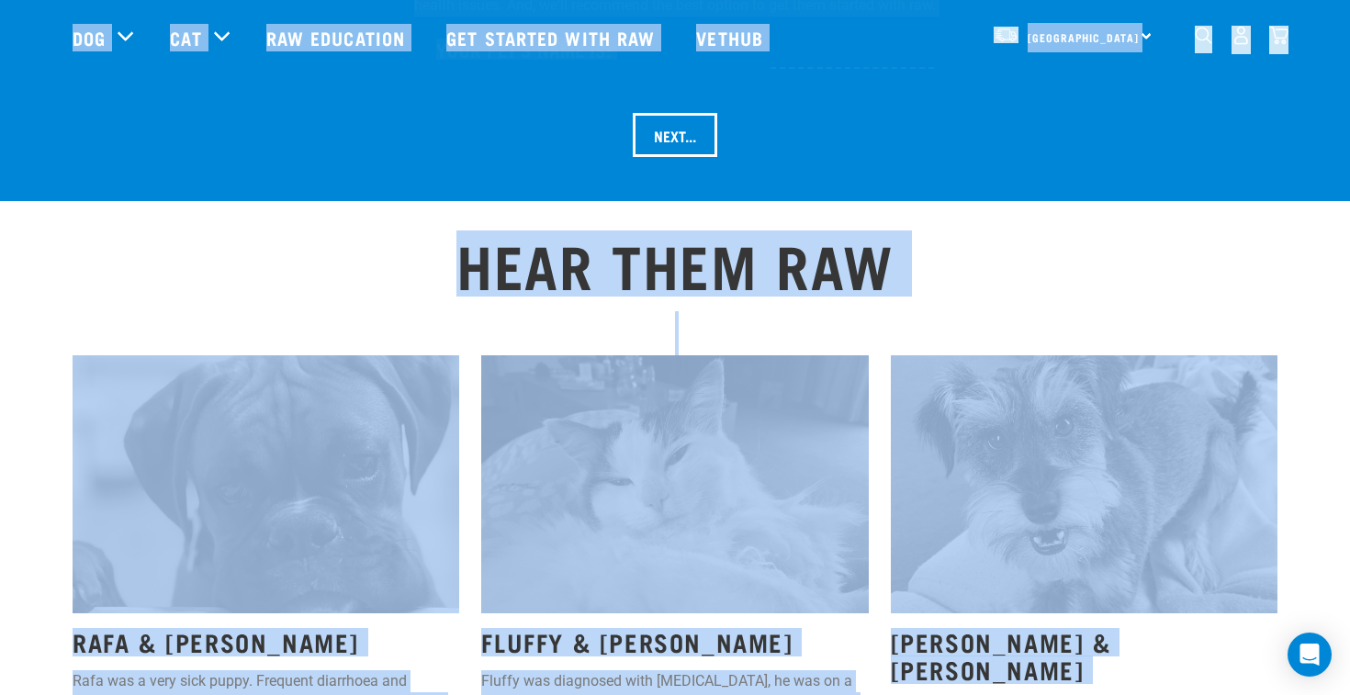
scroll to position [2057, 0]
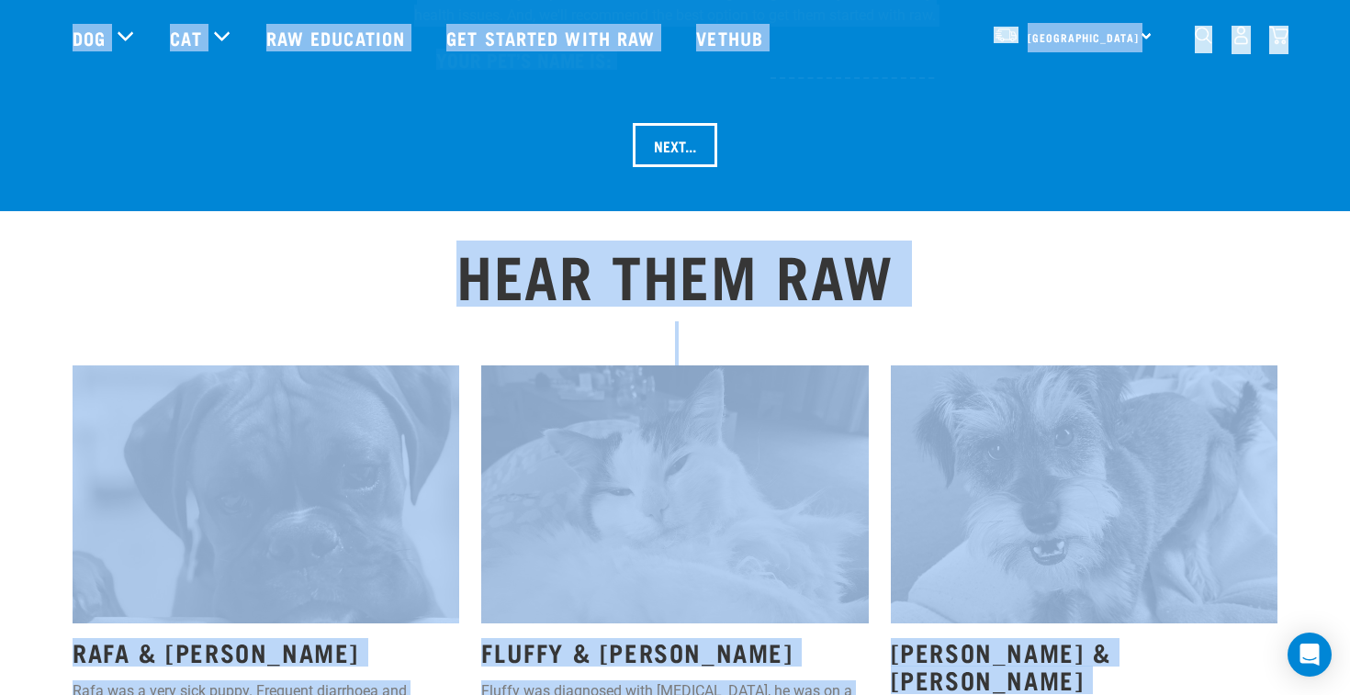
click at [881, 475] on div "[PERSON_NAME] & [PERSON_NAME] had skin issues since he was a puppy. They tried …" at bounding box center [1084, 614] width 409 height 520
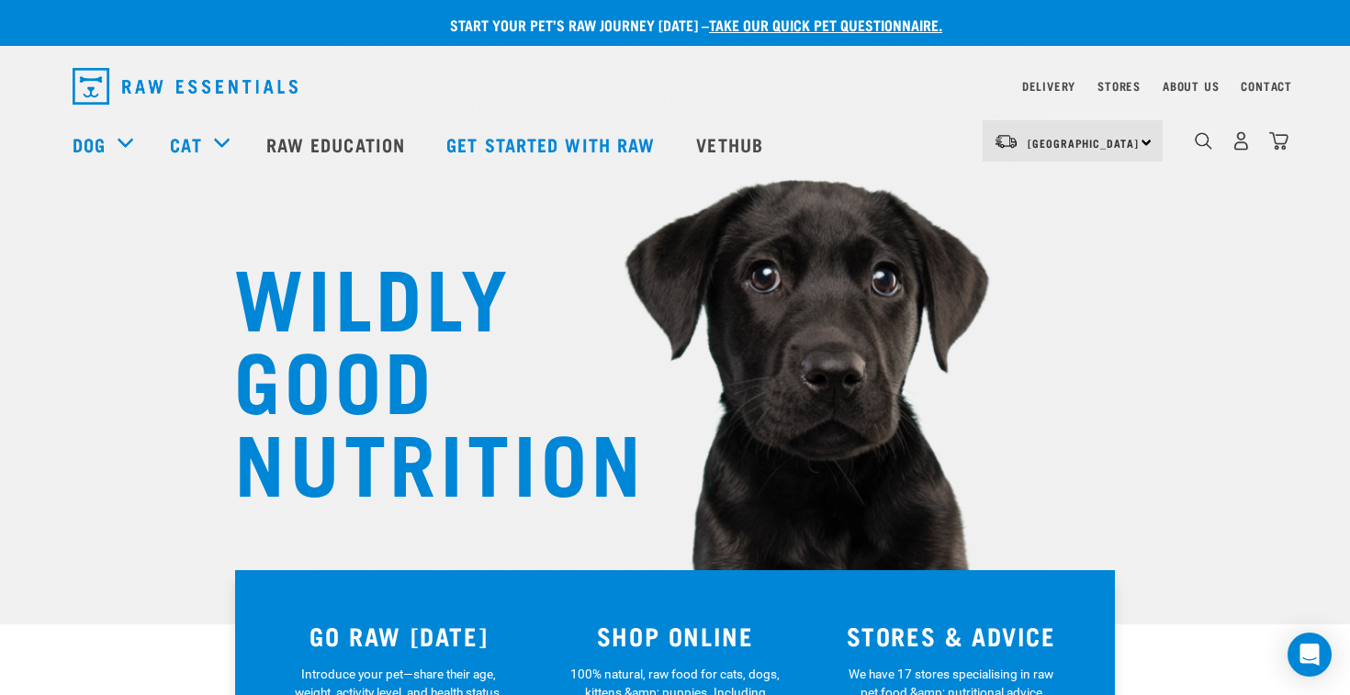
scroll to position [0, 0]
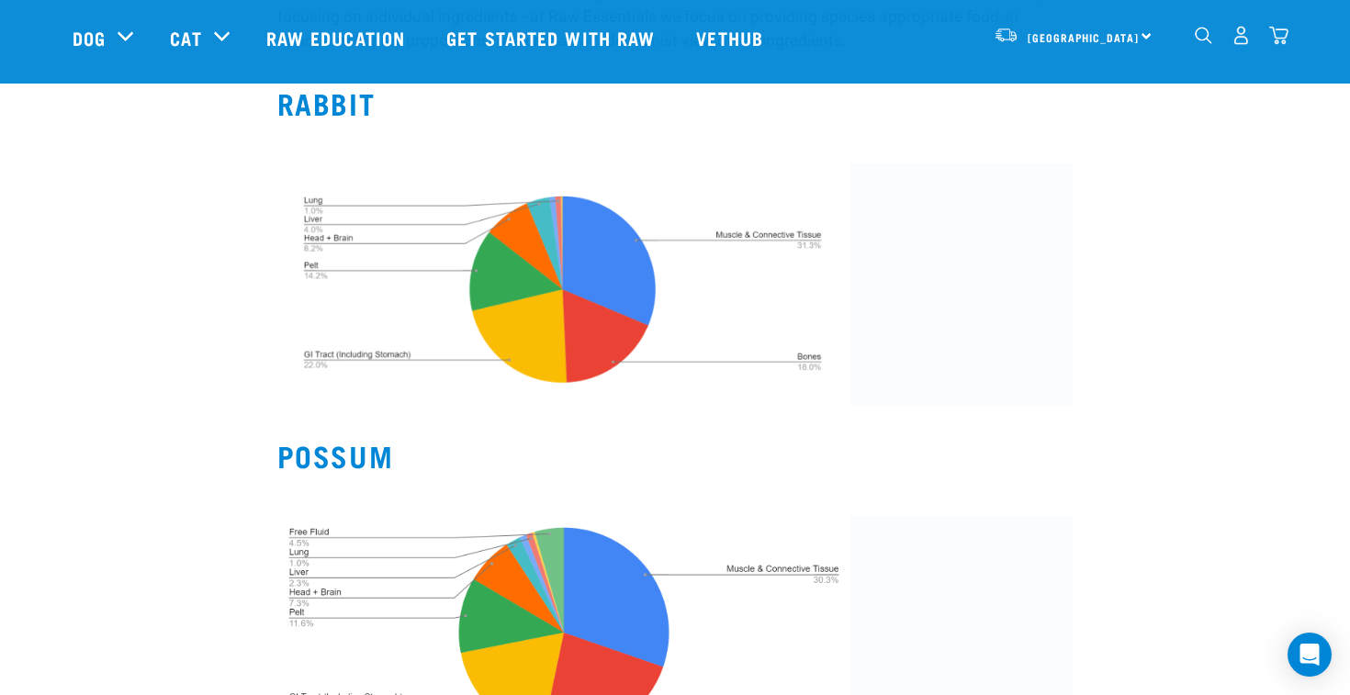
scroll to position [685, 0]
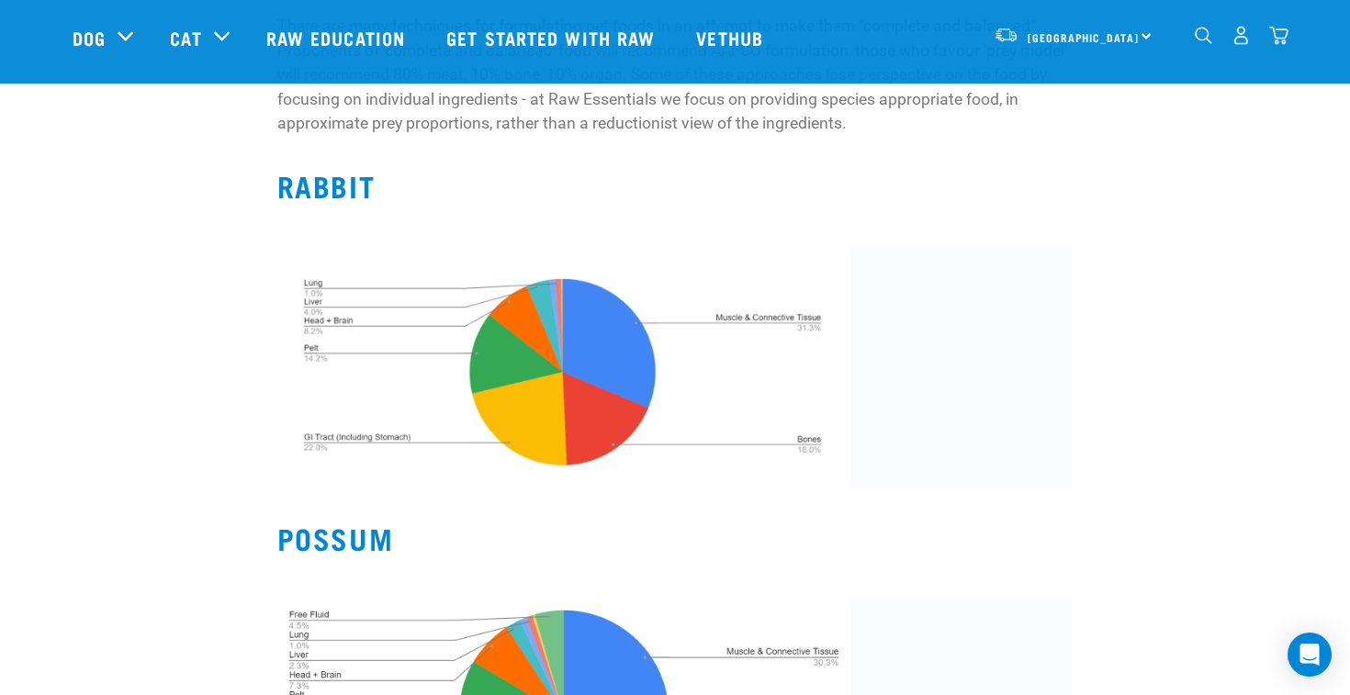
click at [180, 161] on div "Raw feeding our cats and dogs involves emulating a prey meal as closely as poss…" at bounding box center [675, 539] width 1227 height 1924
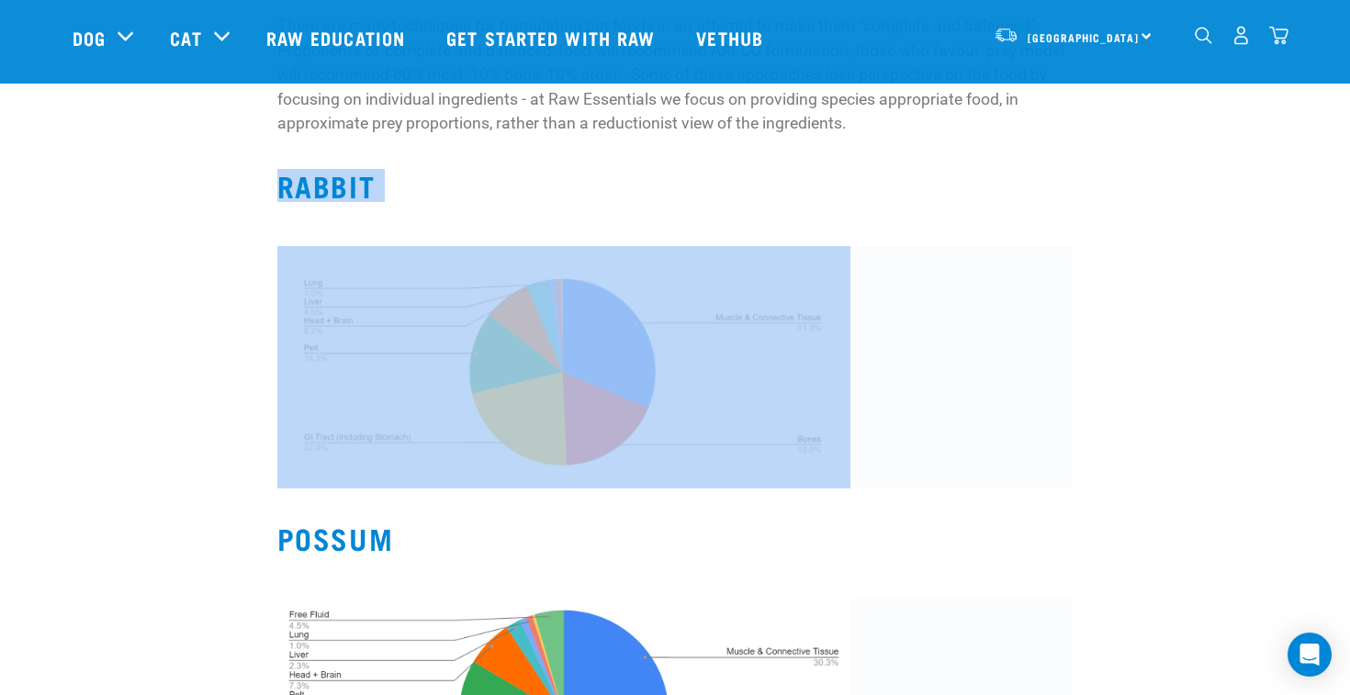
click at [180, 161] on div "Raw feeding our cats and dogs involves emulating a prey meal as closely as poss…" at bounding box center [675, 539] width 1227 height 1924
drag, startPoint x: 180, startPoint y: 161, endPoint x: 522, endPoint y: 354, distance: 392.7
click at [522, 354] on div "Raw feeding our cats and dogs involves emulating a prey meal as closely as poss…" at bounding box center [675, 539] width 1227 height 1924
click at [1050, 448] on figure at bounding box center [675, 367] width 796 height 242
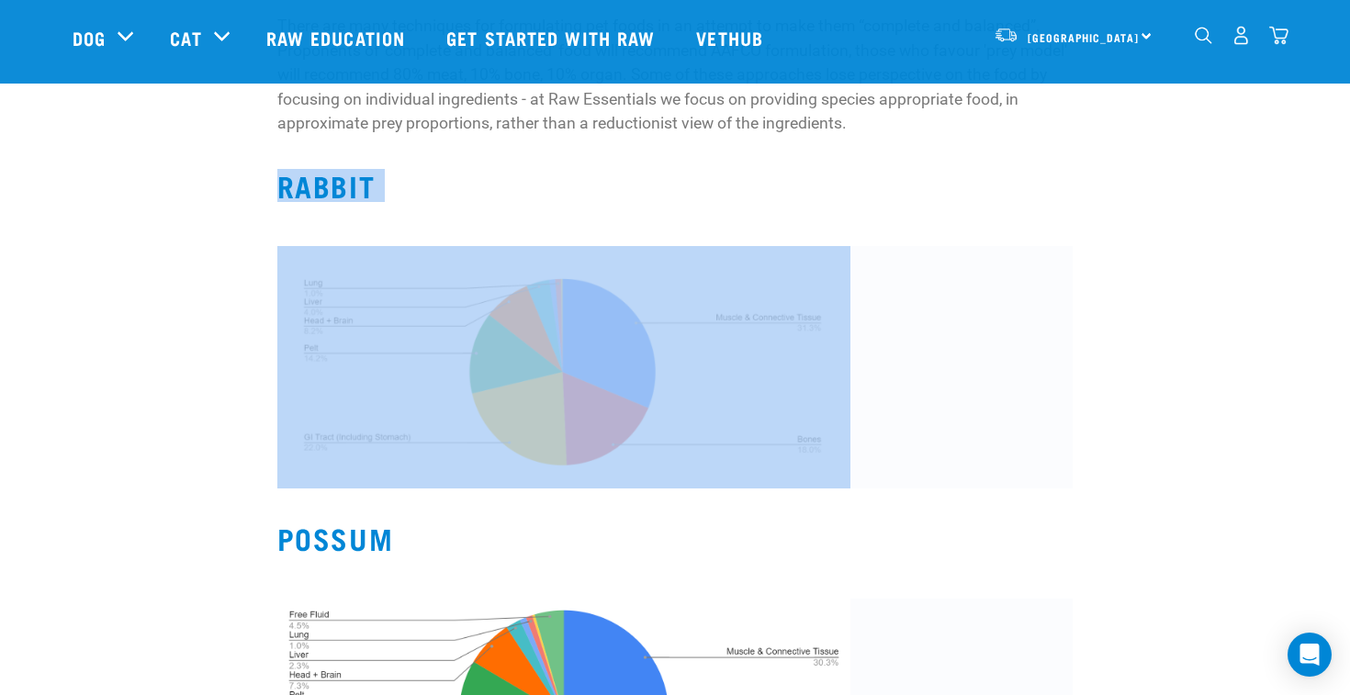
drag, startPoint x: 1050, startPoint y: 448, endPoint x: 292, endPoint y: 142, distance: 817.7
click at [292, 142] on div "Raw feeding our cats and dogs involves emulating a prey meal as closely as poss…" at bounding box center [675, 537] width 796 height 1898
drag, startPoint x: 1149, startPoint y: 483, endPoint x: 195, endPoint y: 163, distance: 1006.4
click at [195, 163] on div "Raw feeding our cats and dogs involves emulating a prey meal as closely as poss…" at bounding box center [675, 539] width 1227 height 1924
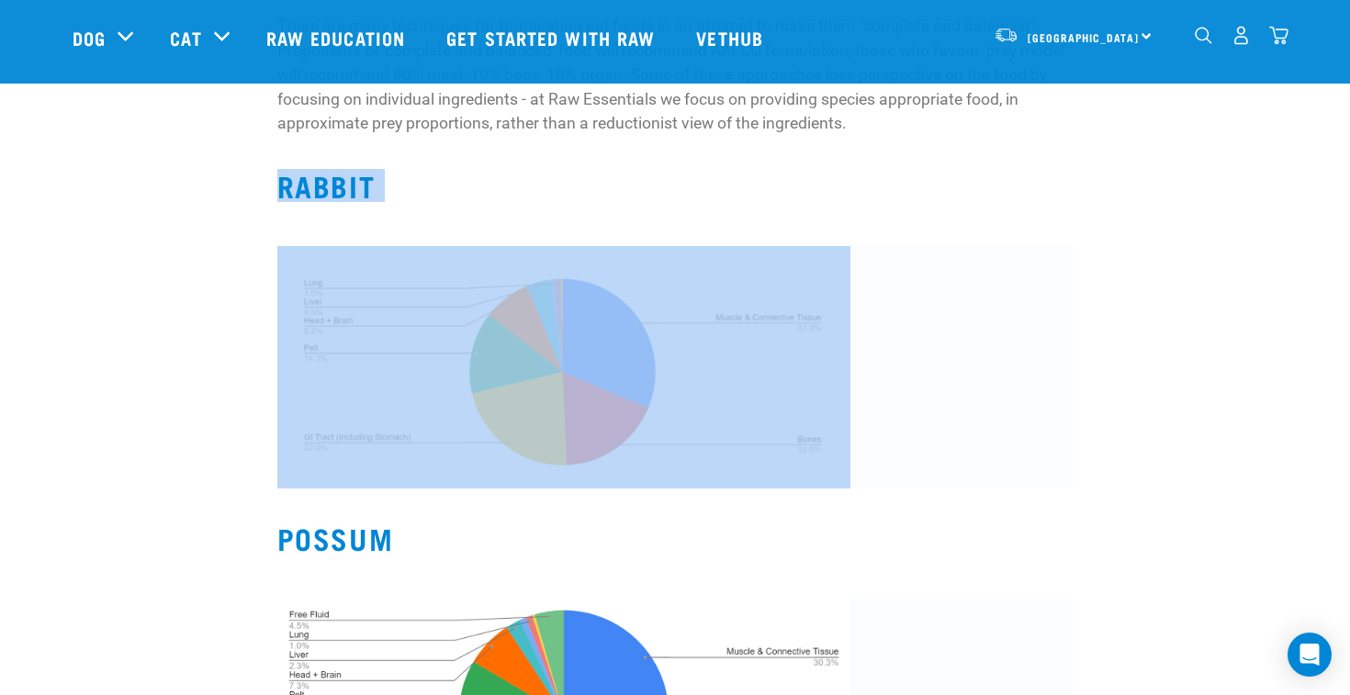
click at [195, 163] on div "Raw feeding our cats and dogs involves emulating a prey meal as closely as poss…" at bounding box center [675, 539] width 1227 height 1924
drag, startPoint x: 195, startPoint y: 163, endPoint x: 496, endPoint y: 432, distance: 404.4
click at [496, 432] on div "Raw feeding our cats and dogs involves emulating a prey meal as closely as poss…" at bounding box center [675, 539] width 1227 height 1924
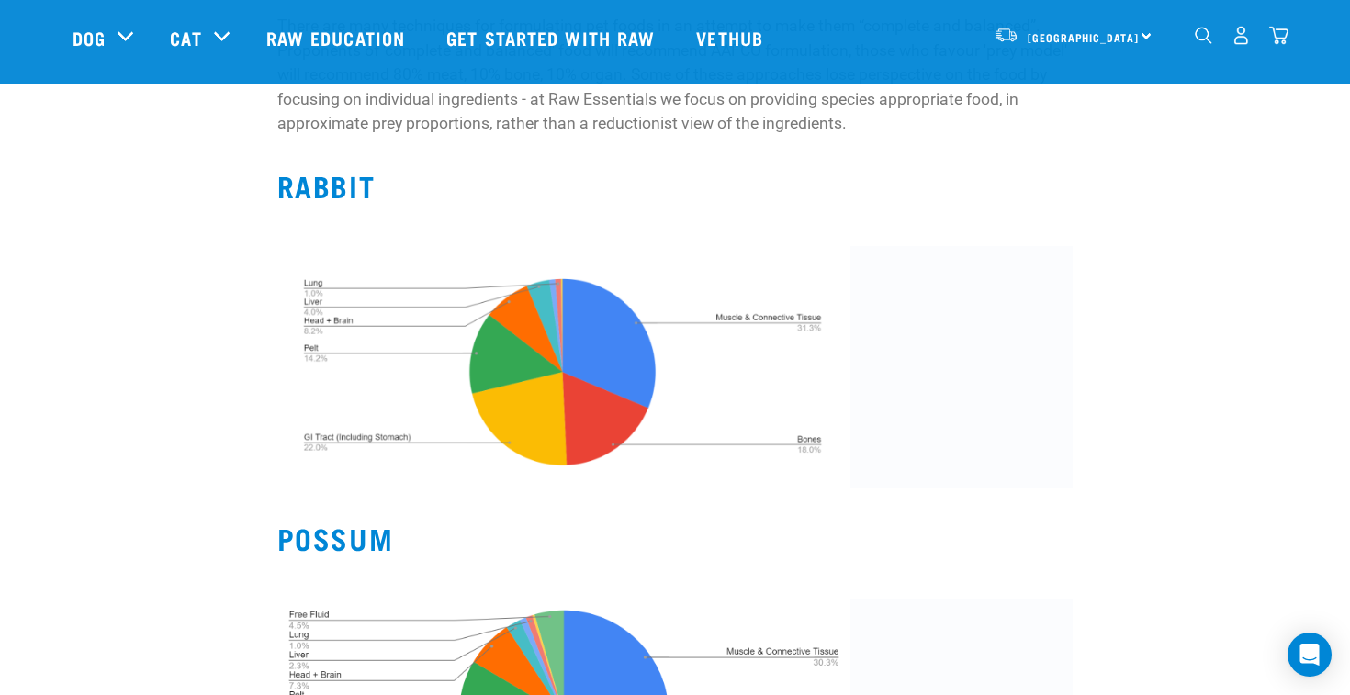
click at [395, 522] on h2 "POSSUM" at bounding box center [675, 538] width 796 height 33
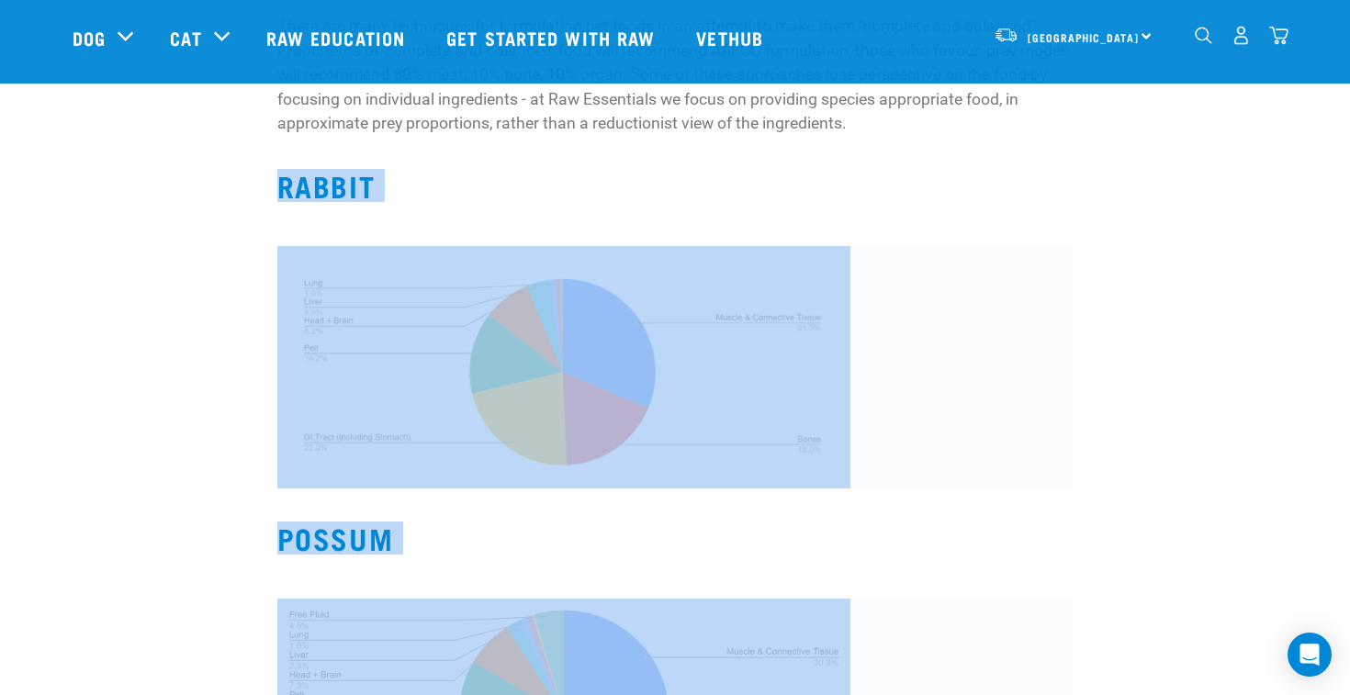
drag, startPoint x: 395, startPoint y: 519, endPoint x: 263, endPoint y: 164, distance: 378.3
click at [263, 164] on div "Raw feeding our cats and dogs involves emulating a prey meal as closely as poss…" at bounding box center [675, 539] width 1227 height 1924
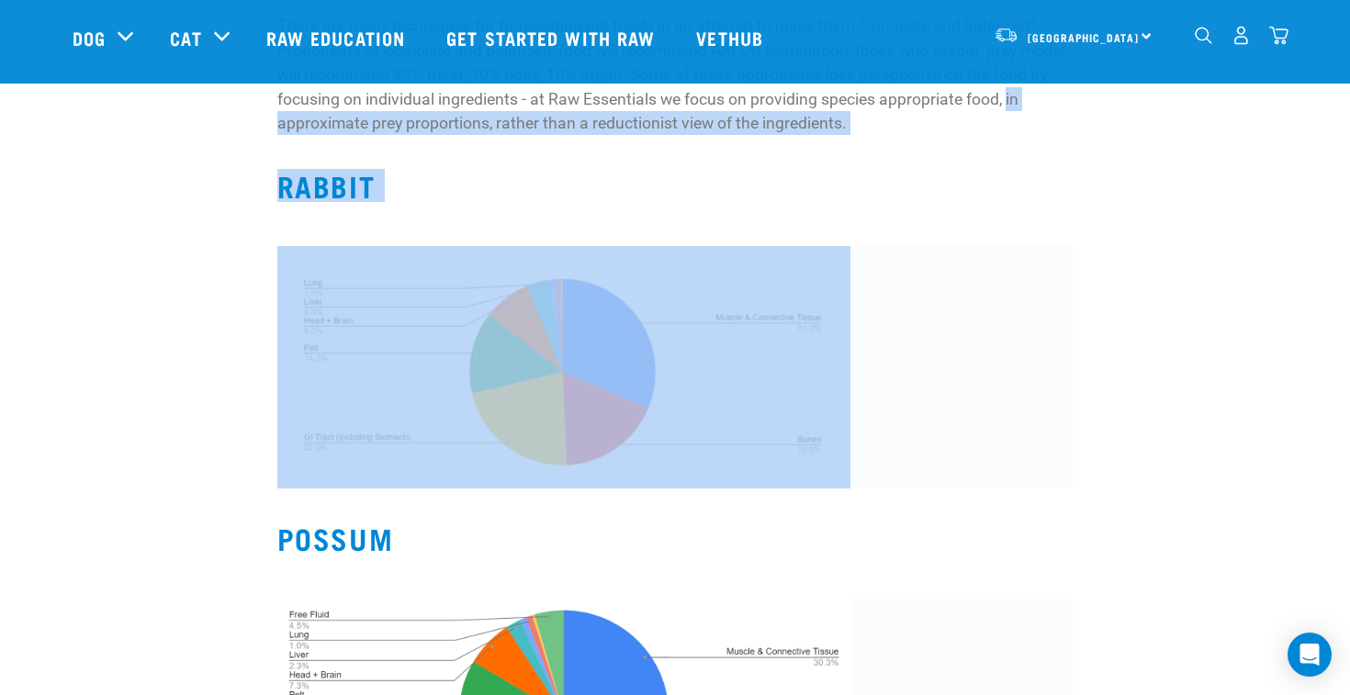
drag, startPoint x: 884, startPoint y: 487, endPoint x: 146, endPoint y: 104, distance: 831.6
click at [146, 104] on div "Raw feeding our cats and dogs involves emulating a prey meal as closely as poss…" at bounding box center [675, 539] width 1227 height 1924
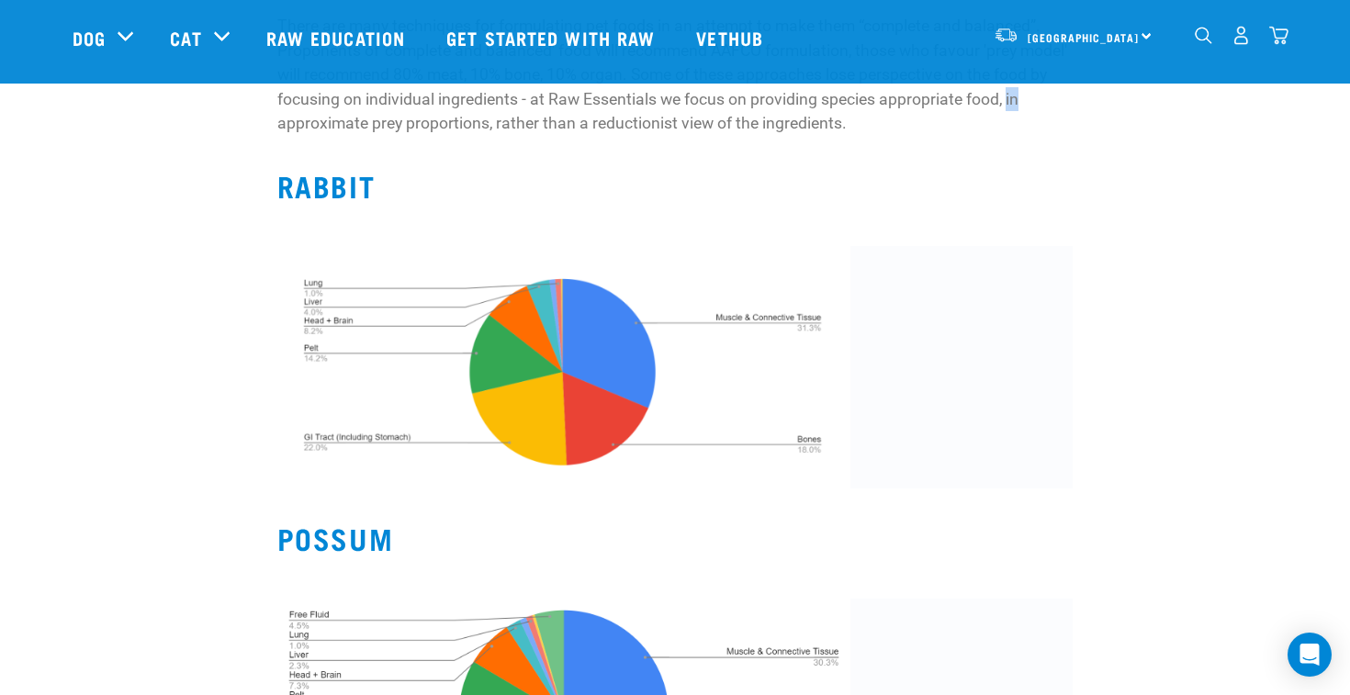
click at [146, 104] on div "Raw feeding our cats and dogs involves emulating a prey meal as closely as poss…" at bounding box center [675, 539] width 1227 height 1924
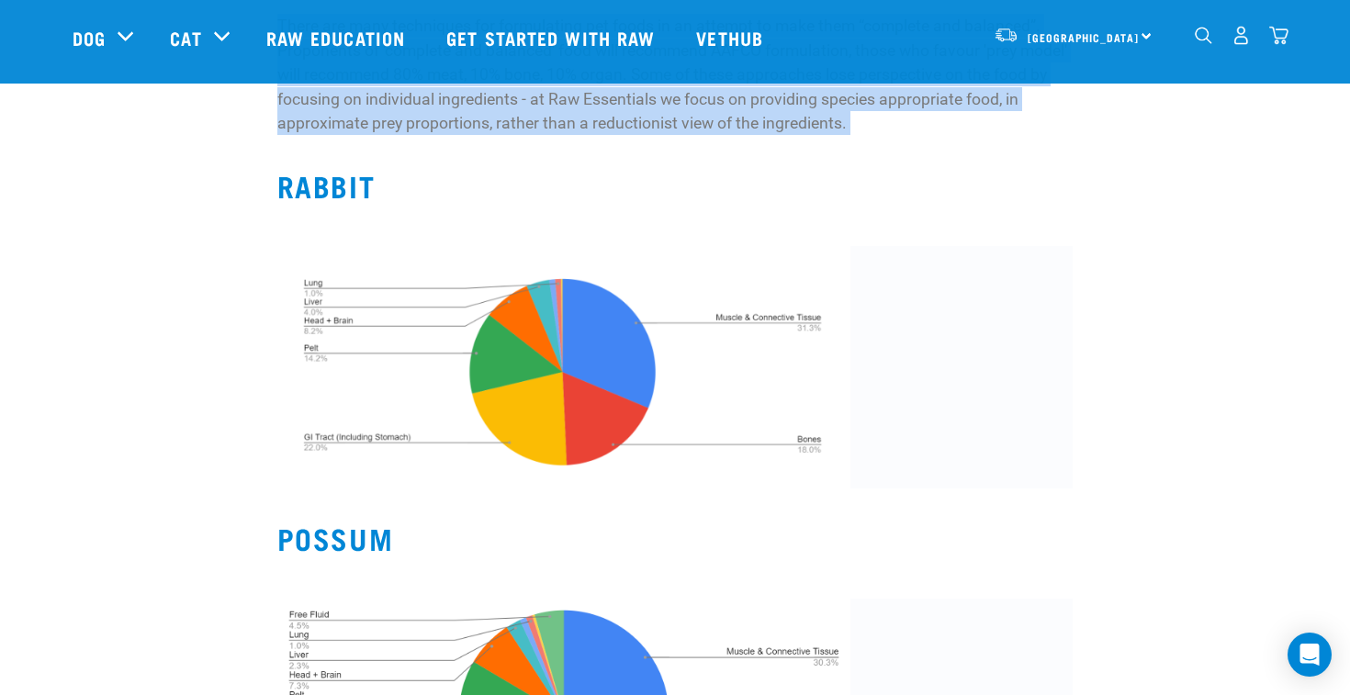
click at [146, 104] on div "Raw feeding our cats and dogs involves emulating a prey meal as closely as poss…" at bounding box center [675, 539] width 1227 height 1924
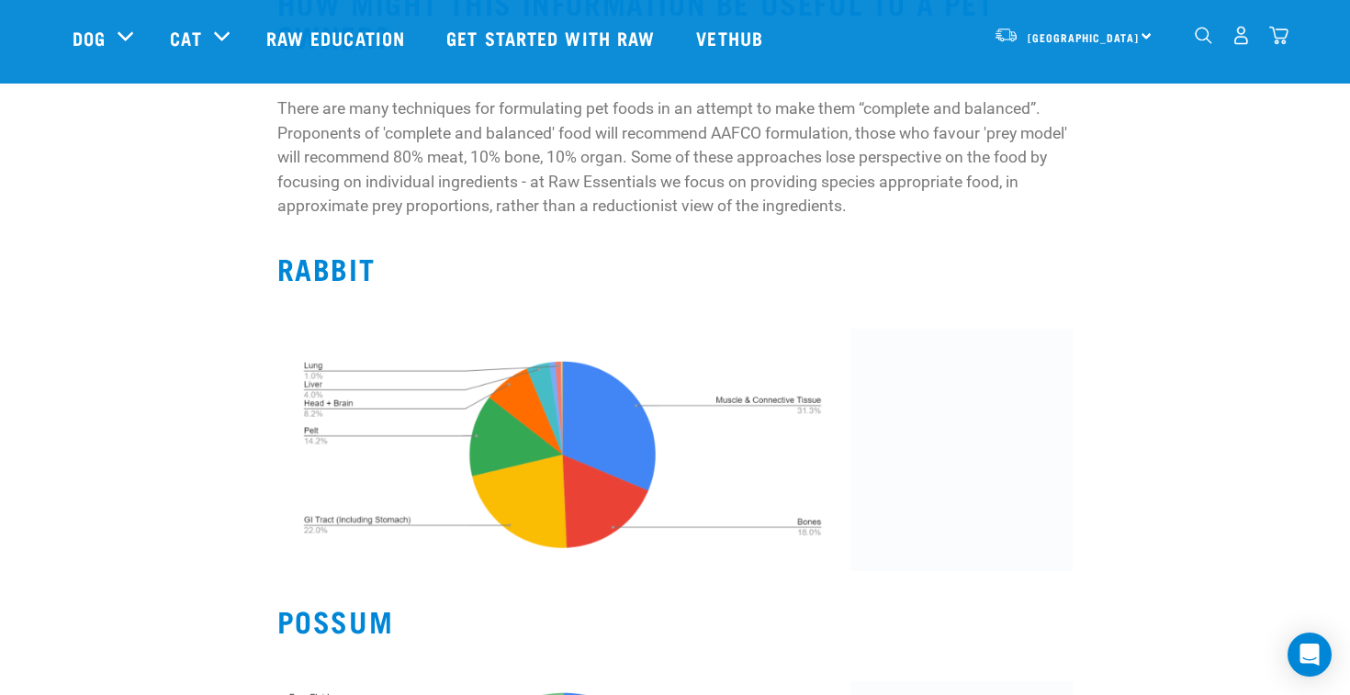
scroll to position [365, 0]
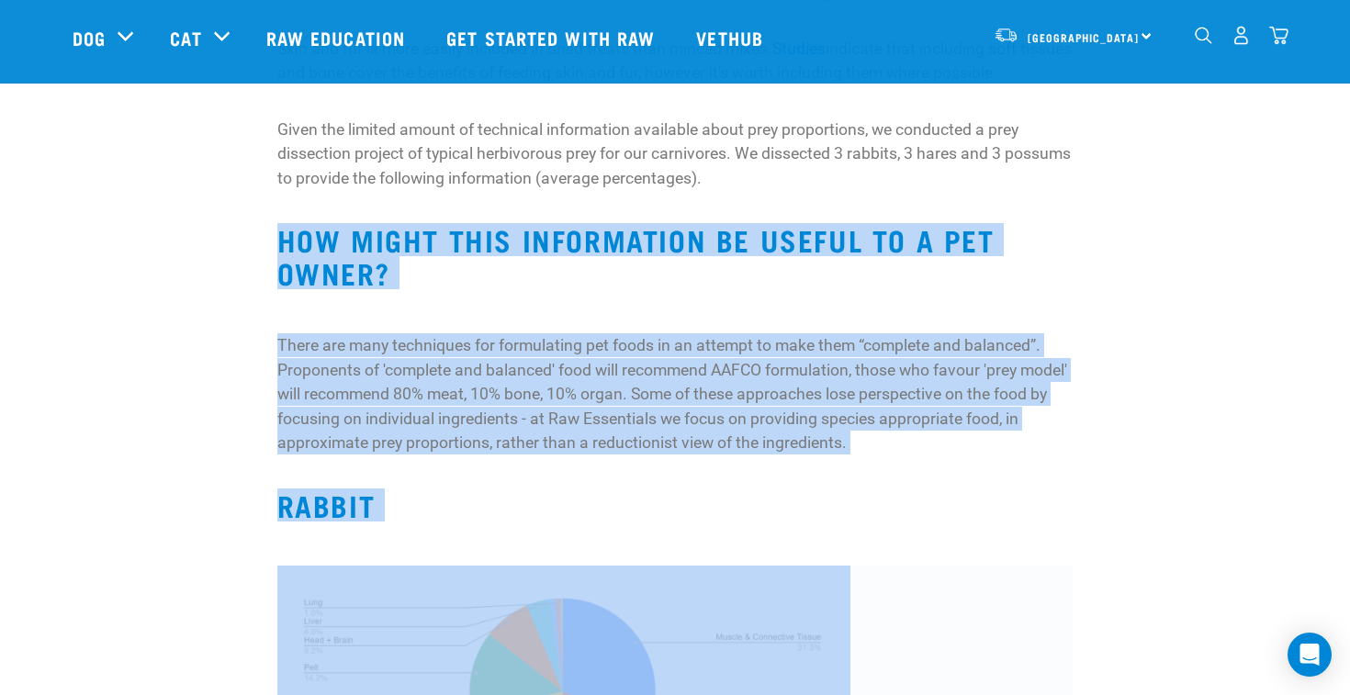
drag, startPoint x: 140, startPoint y: 211, endPoint x: 512, endPoint y: 514, distance: 479.7
click at [512, 514] on h2 "RABBIT" at bounding box center [675, 504] width 796 height 33
